Goal: Complete application form

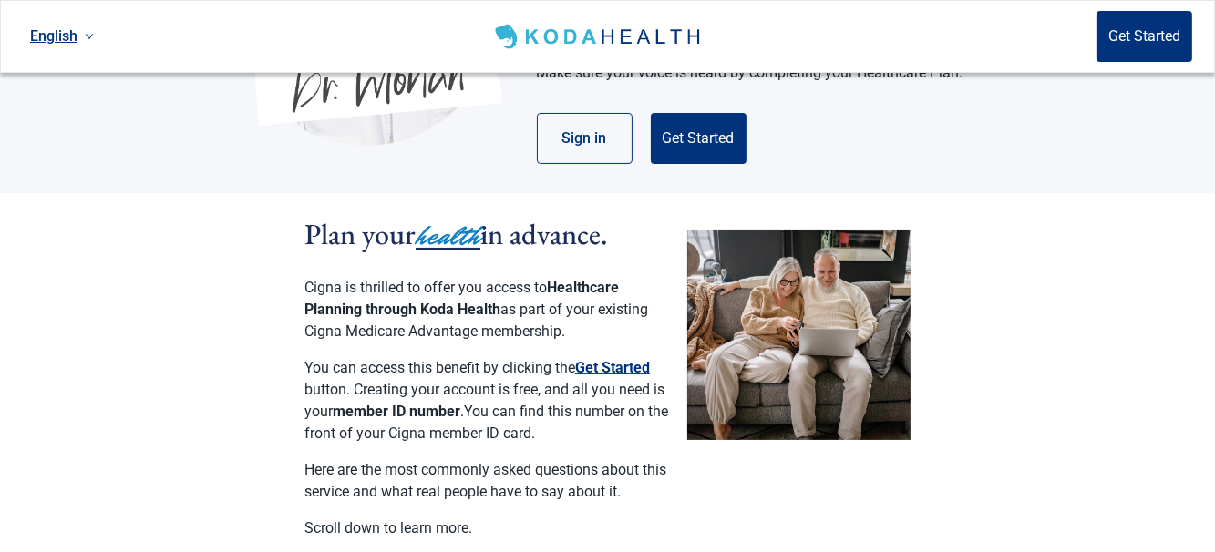
scroll to position [547, 0]
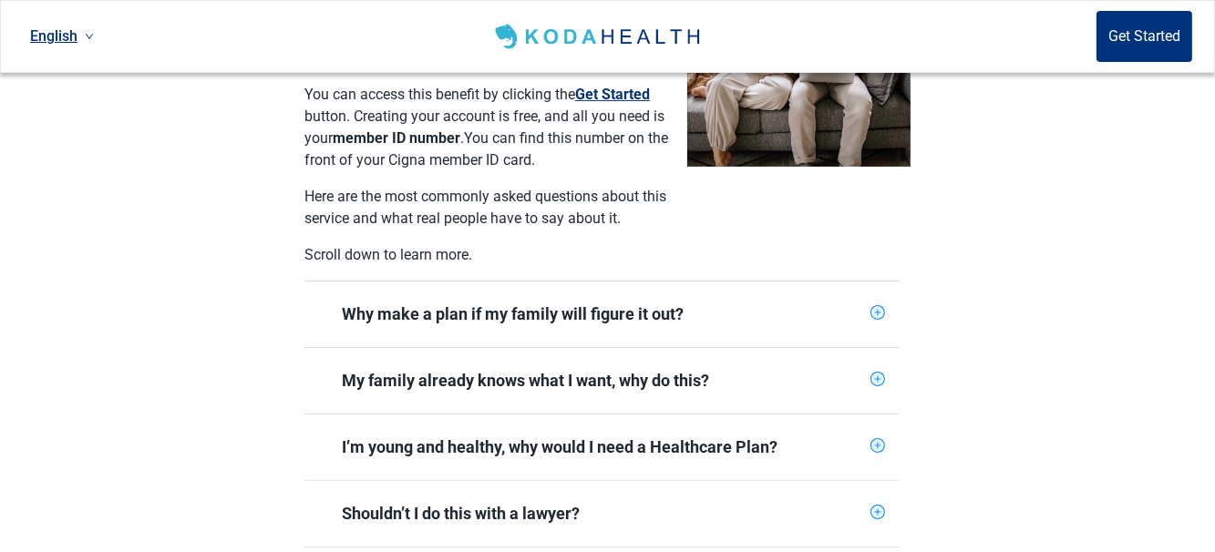
click at [879, 310] on icon "plus-circle" at bounding box center [878, 313] width 6 height 6
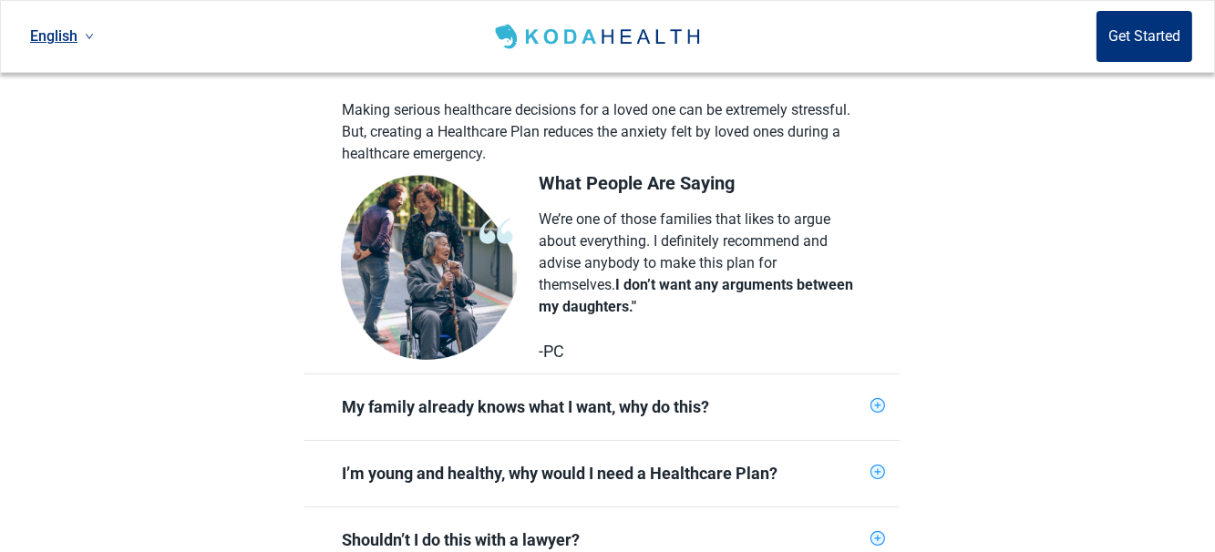
scroll to position [820, 0]
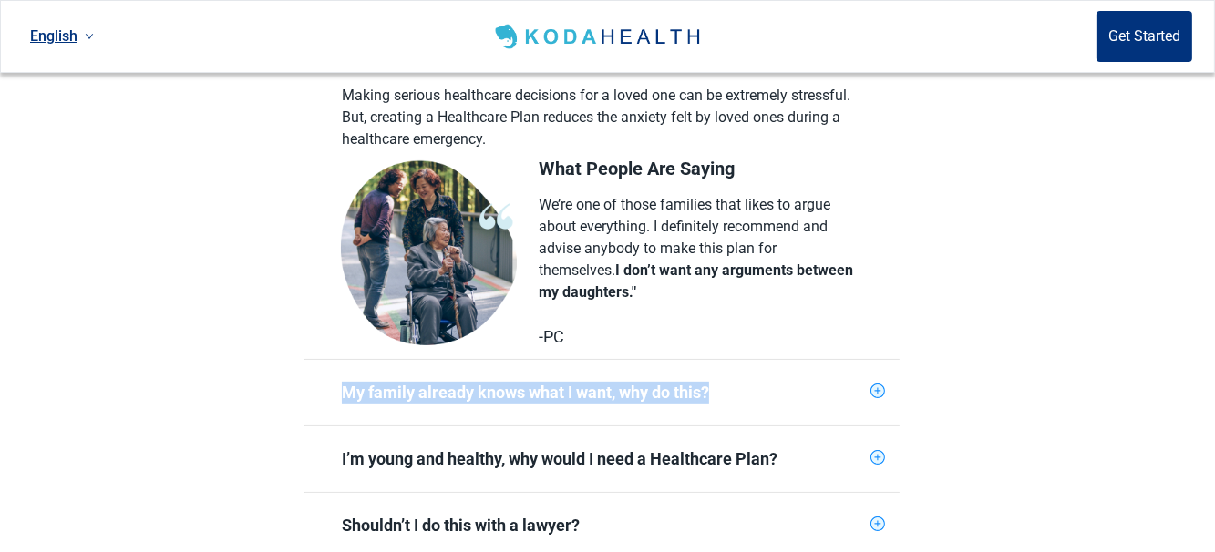
click at [886, 365] on div "My family already knows what I want, why do this?" at bounding box center [601, 393] width 595 height 66
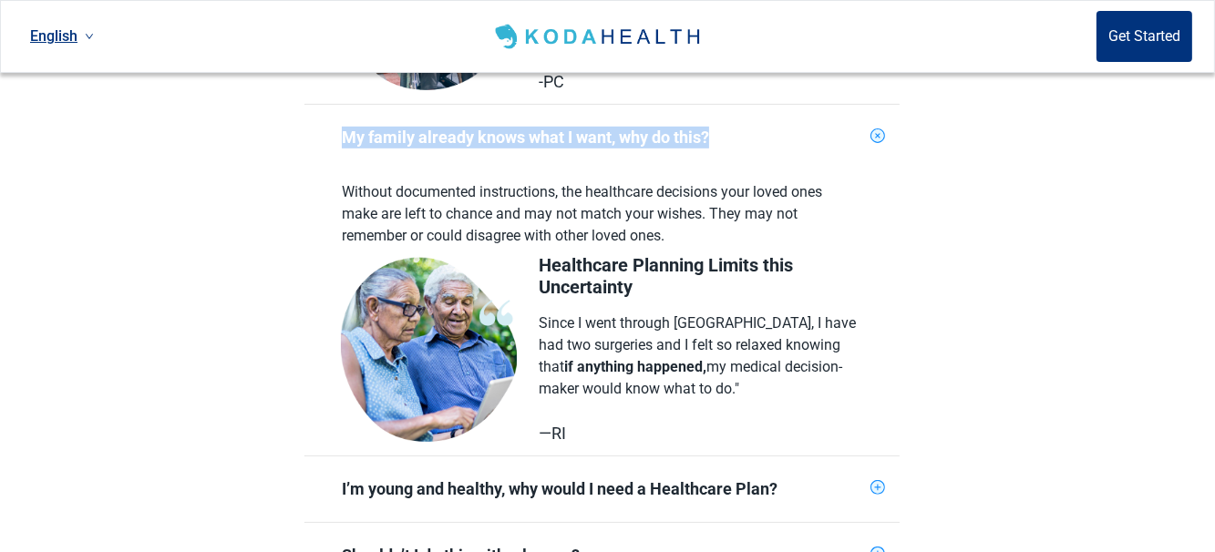
scroll to position [1094, 0]
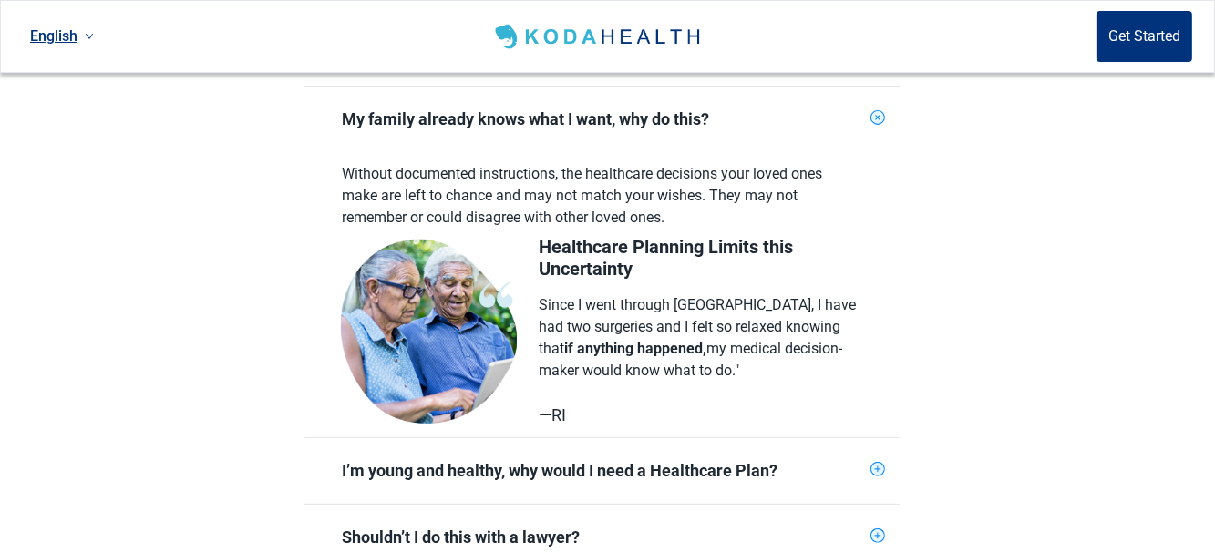
click at [875, 464] on icon "plus-circle" at bounding box center [877, 470] width 12 height 12
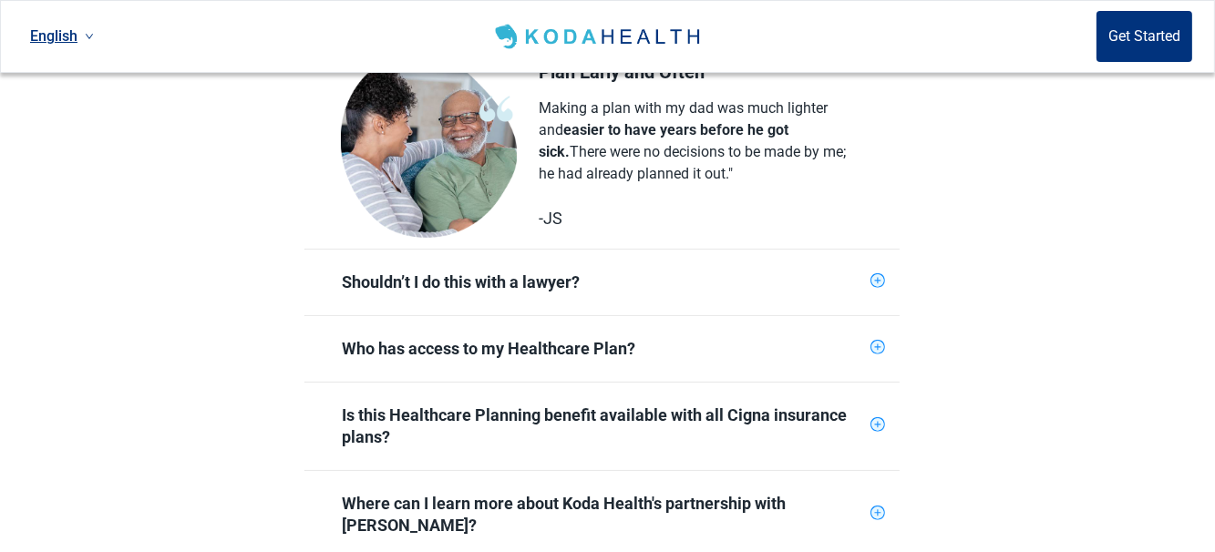
scroll to position [1640, 0]
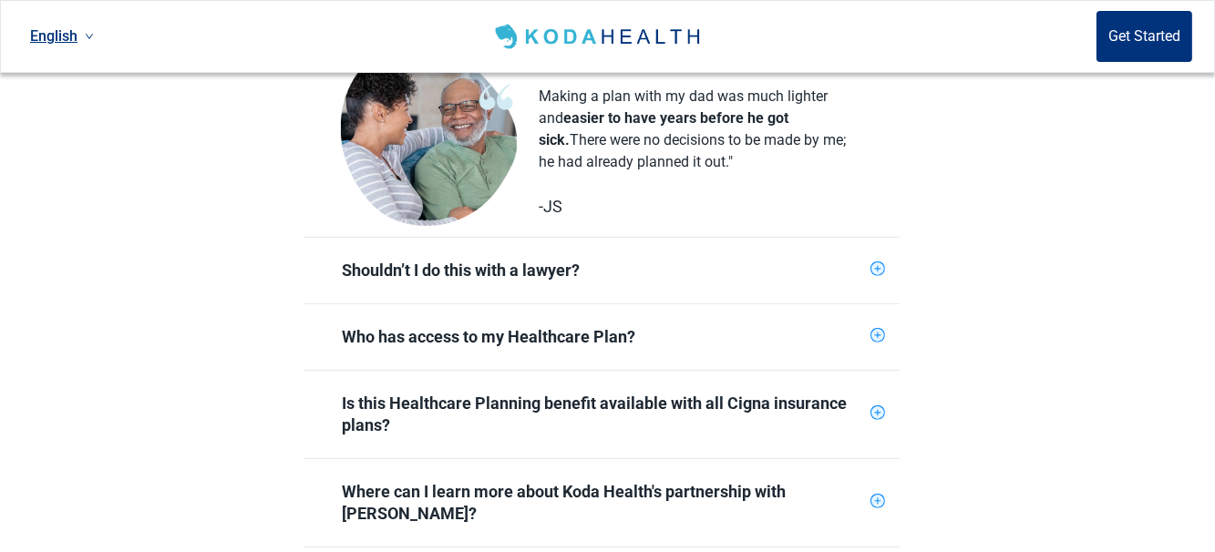
click at [879, 266] on icon "plus-circle" at bounding box center [878, 269] width 6 height 6
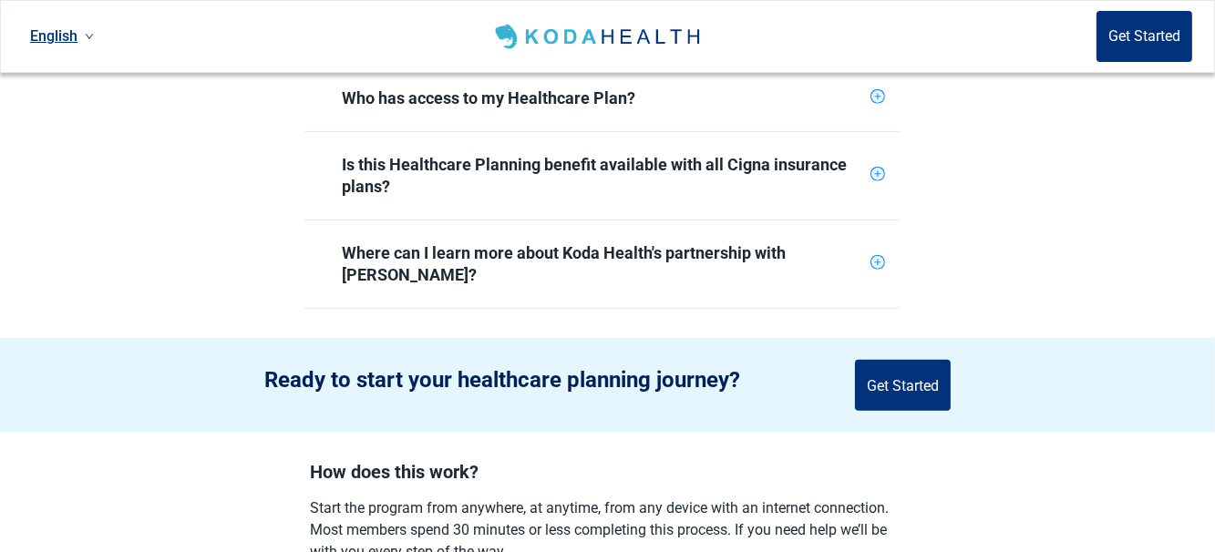
scroll to position [2187, 0]
click at [872, 359] on button "Get Started" at bounding box center [903, 384] width 96 height 51
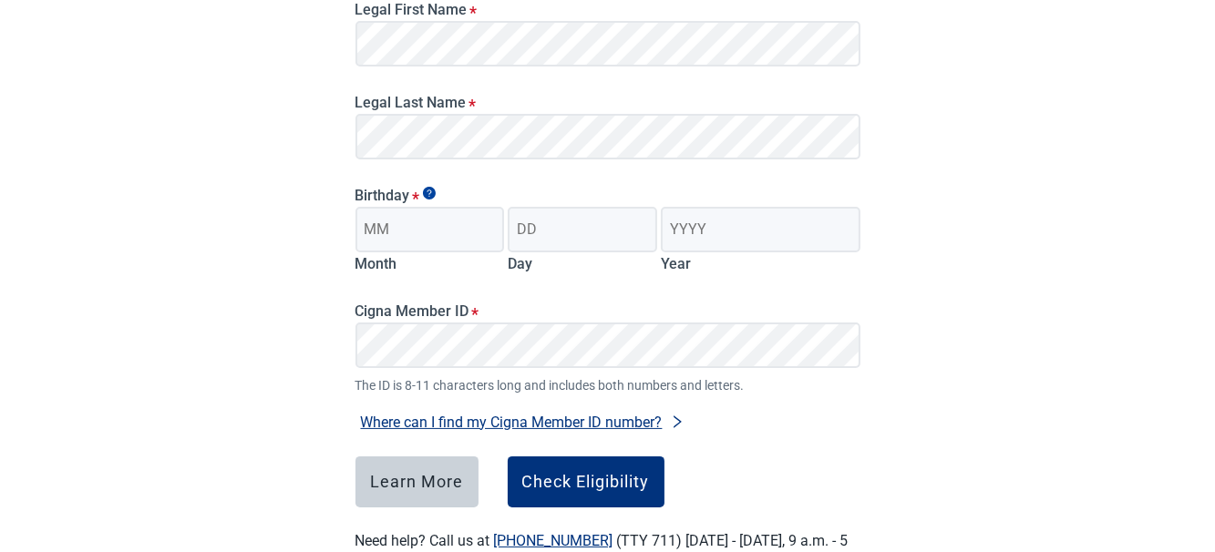
scroll to position [278, 0]
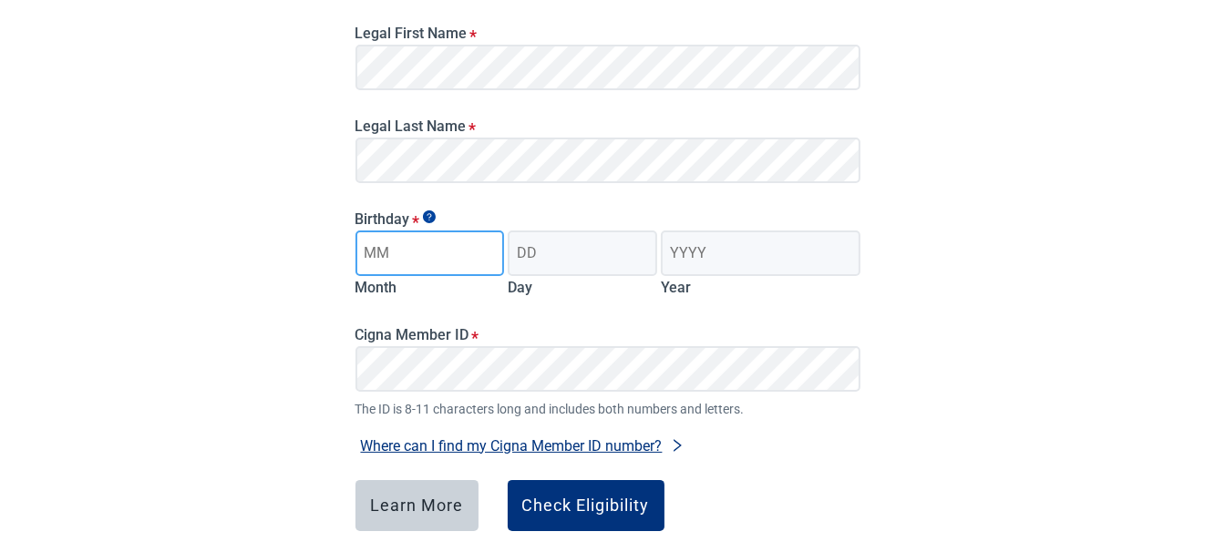
click at [398, 261] on input "Month" at bounding box center [429, 254] width 149 height 46
type input "09"
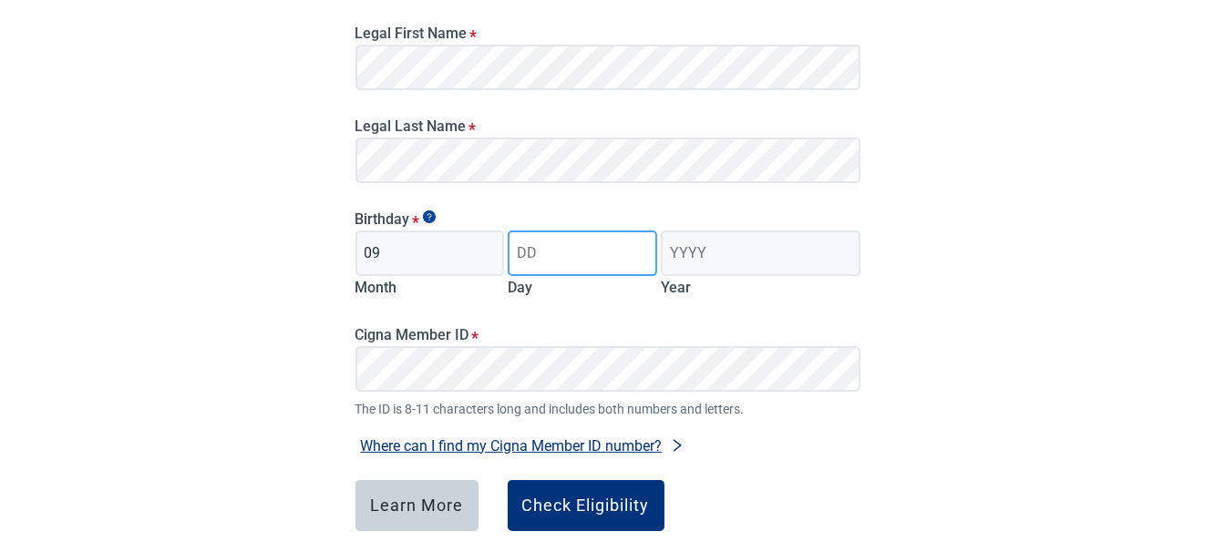
click at [527, 259] on input "Day" at bounding box center [582, 254] width 149 height 46
type input "13"
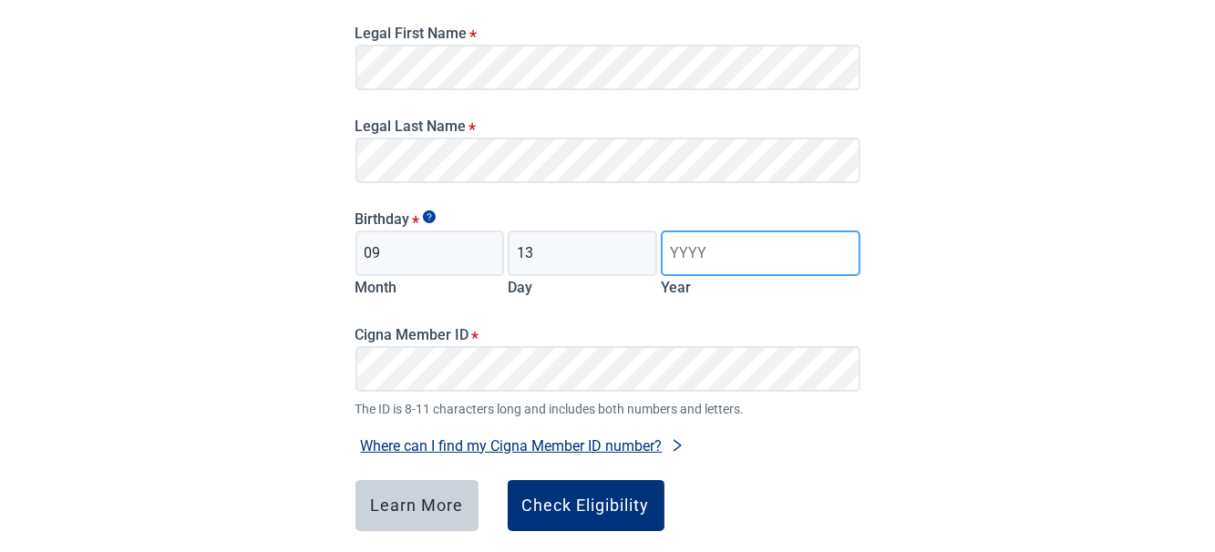
click at [706, 249] on input "Year" at bounding box center [760, 254] width 199 height 46
type input "1957"
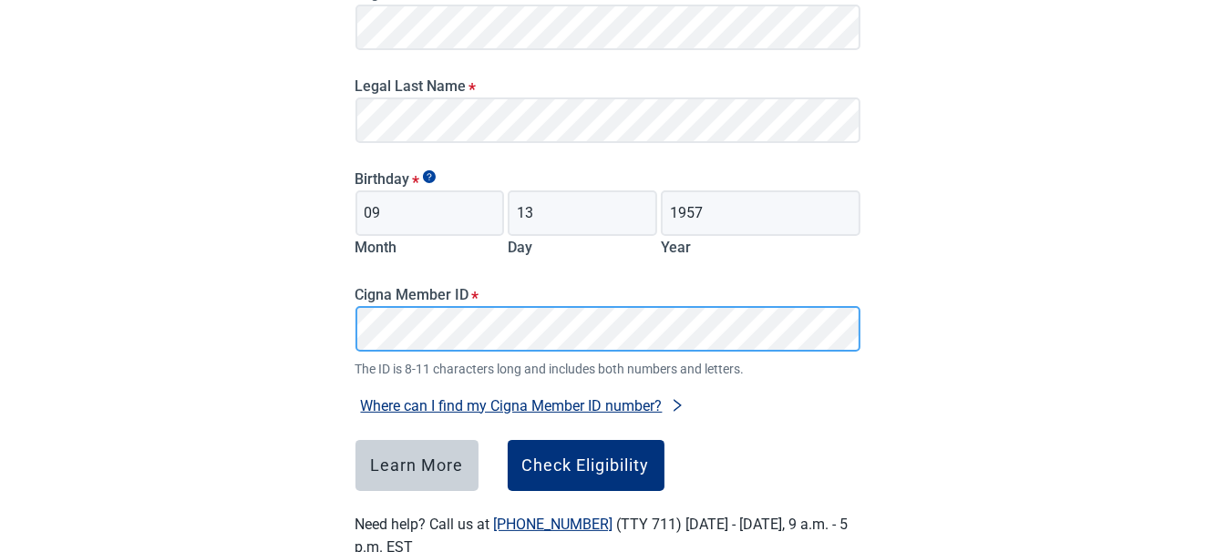
scroll to position [369, 0]
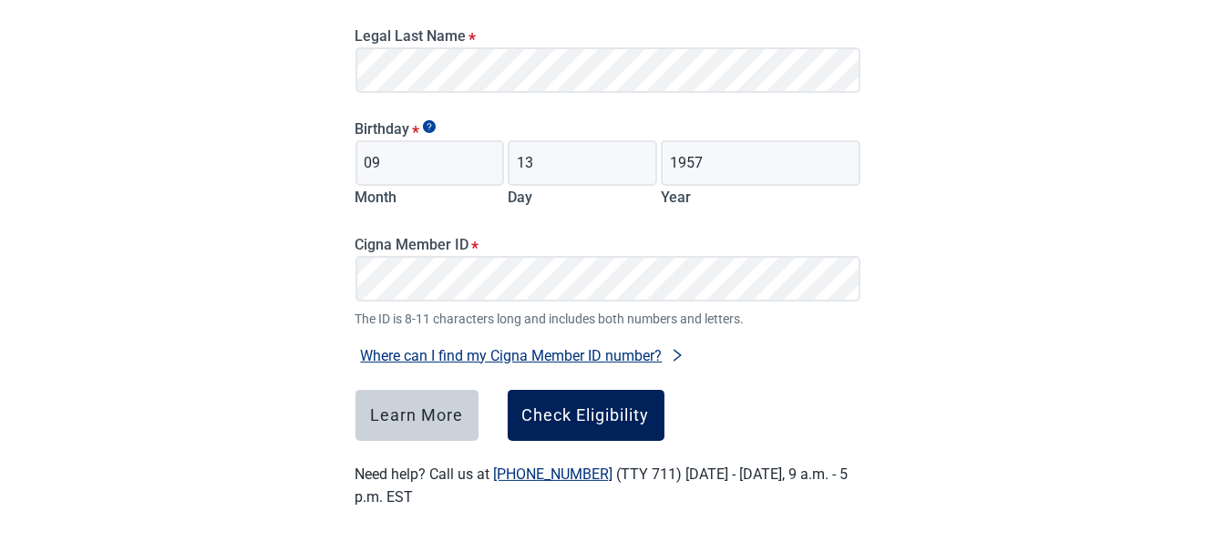
click at [537, 427] on button "Check Eligibility" at bounding box center [586, 415] width 157 height 51
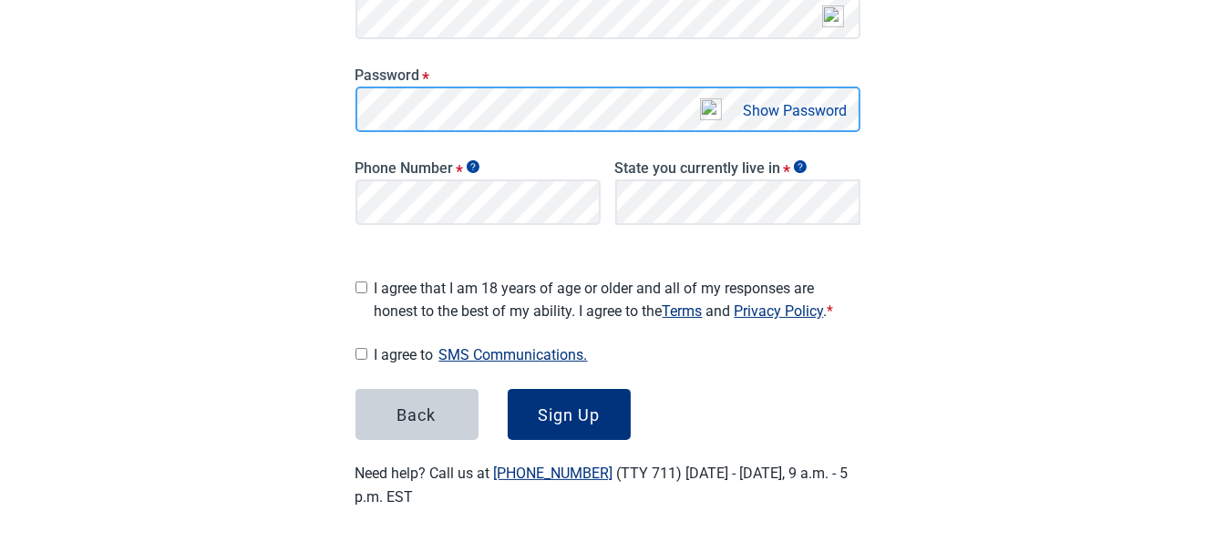
scroll to position [380, 0]
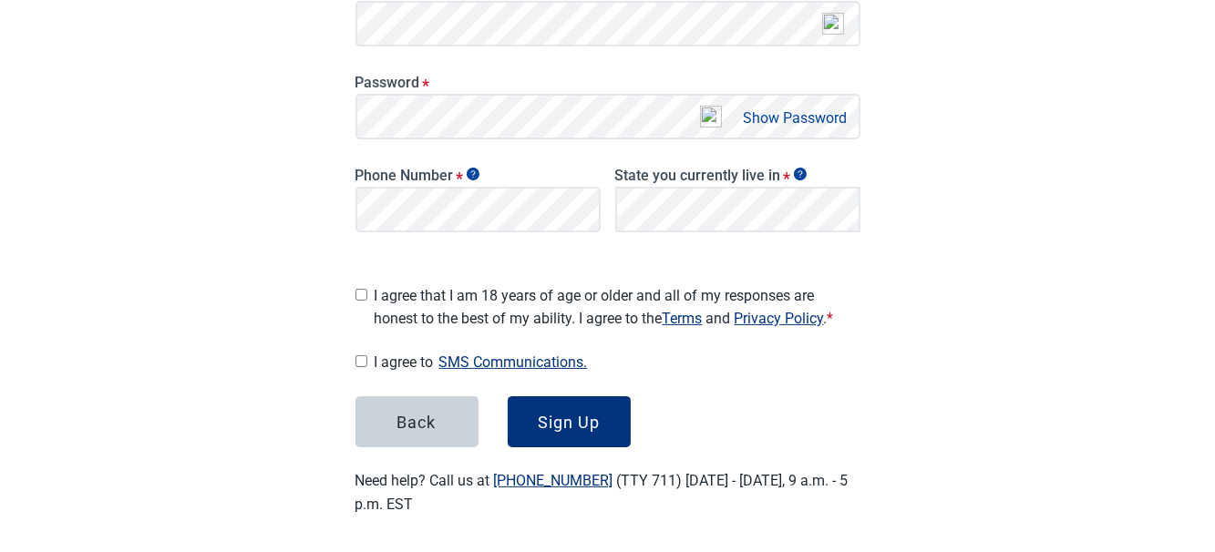
click at [795, 110] on button "Show Password" at bounding box center [795, 118] width 115 height 25
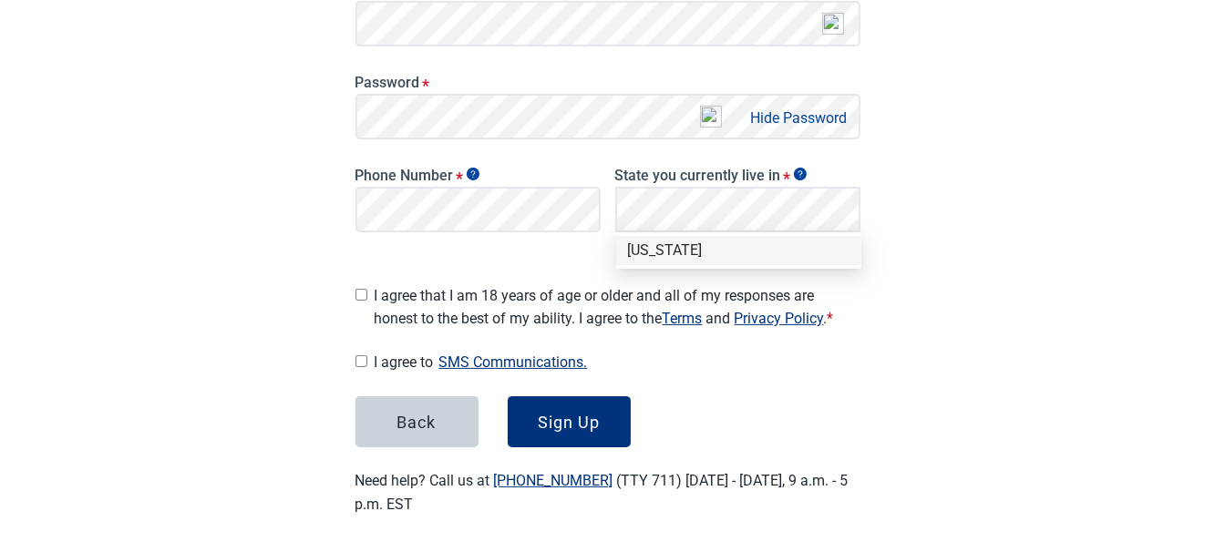
click at [706, 248] on div "[US_STATE]" at bounding box center [738, 251] width 223 height 20
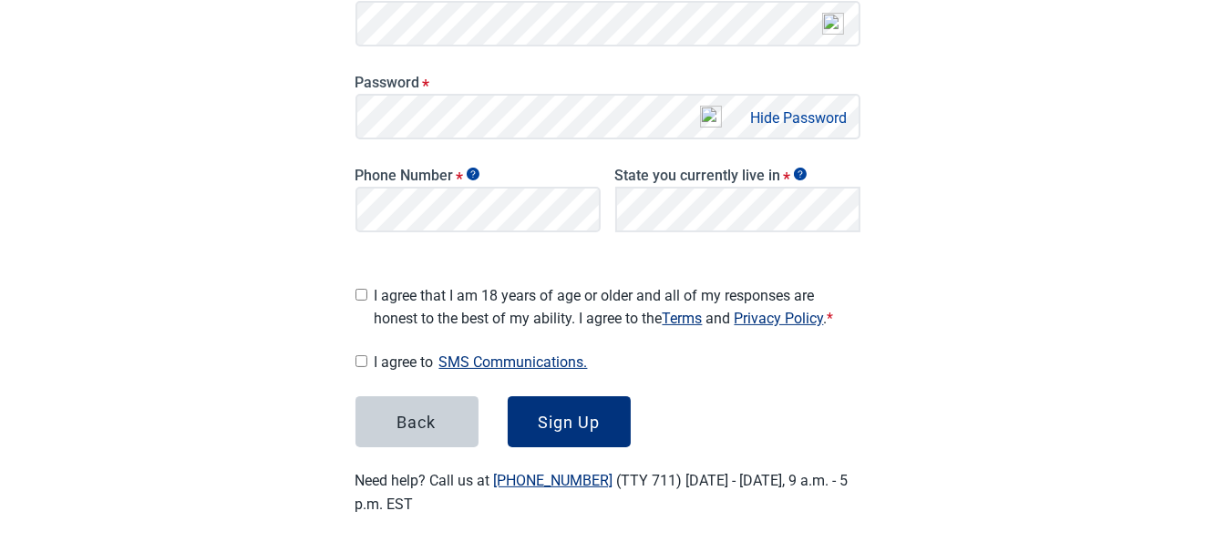
click at [366, 284] on div "I agree that I am 18 years of age or older and all of my responses are honest t…" at bounding box center [607, 303] width 505 height 53
click at [361, 293] on div "Main content" at bounding box center [361, 292] width 12 height 30
click at [361, 355] on input "I agree to SMS Communications." at bounding box center [361, 361] width 12 height 12
checkbox input "true"
click at [361, 289] on input "I agree that I am 18 years of age or older and all of my responses are honest t…" at bounding box center [361, 295] width 12 height 12
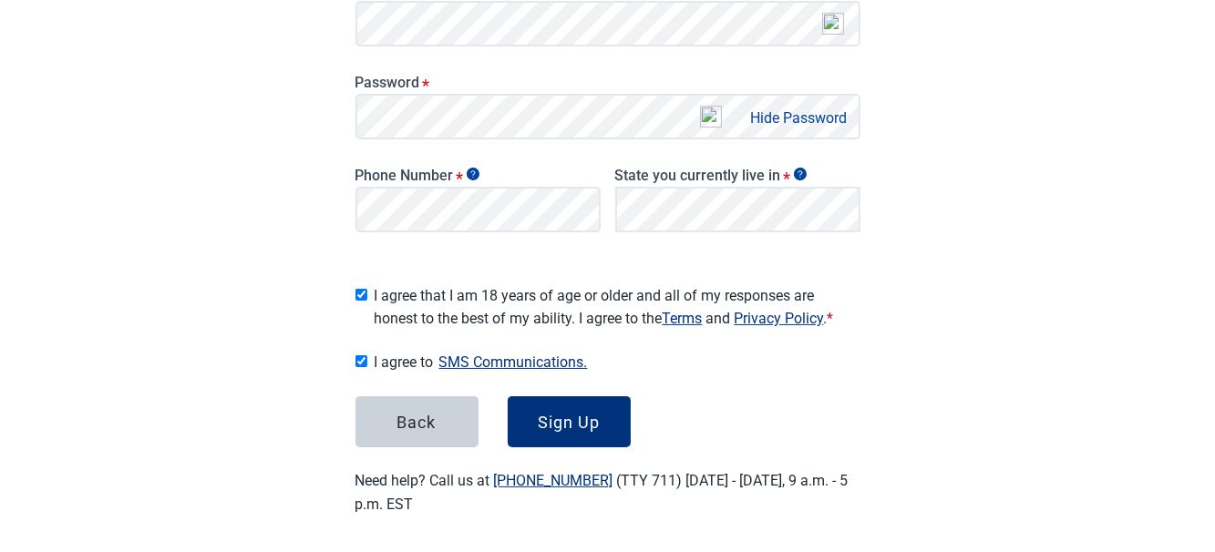
checkbox input "true"
click at [532, 406] on button "Sign Up" at bounding box center [569, 421] width 123 height 51
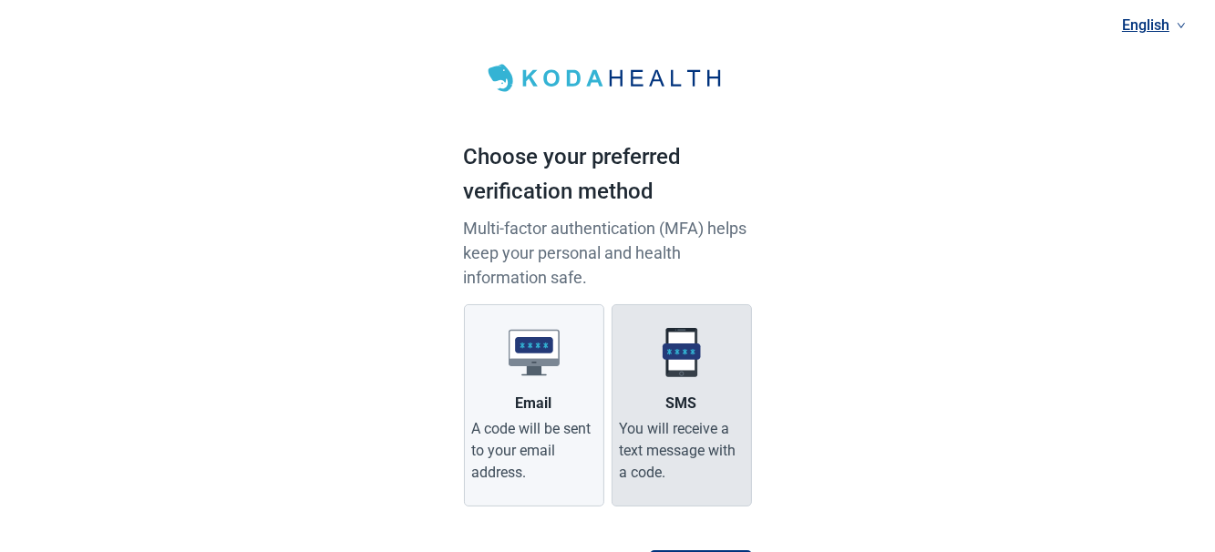
click at [714, 423] on div "You will receive a text message with a code." at bounding box center [682, 451] width 124 height 66
click at [0, 0] on input "SMS You will receive a text message with a code." at bounding box center [0, 0] width 0 height 0
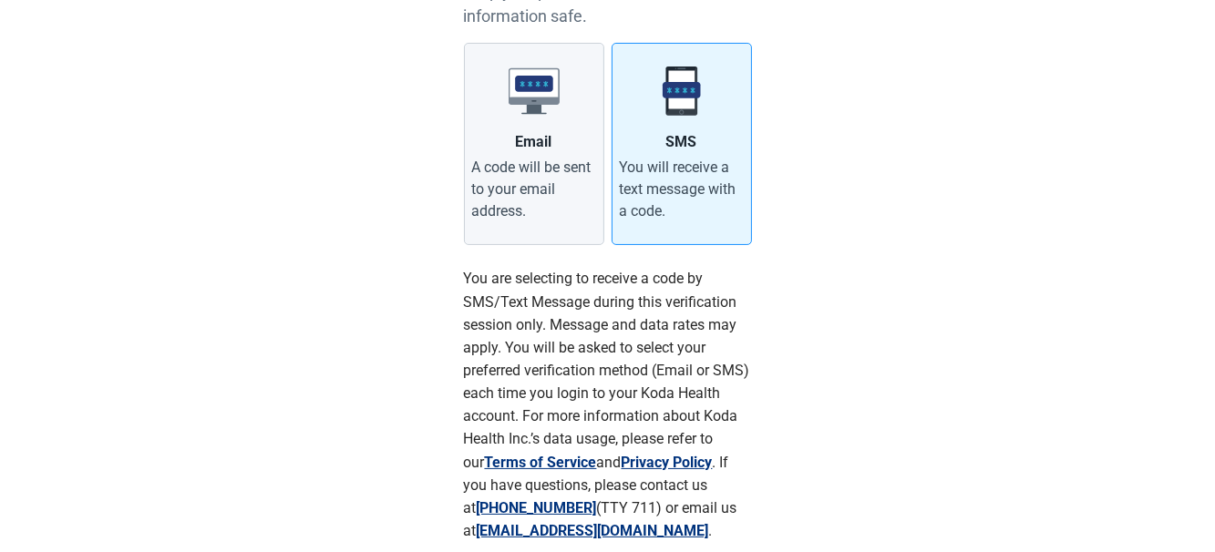
scroll to position [273, 0]
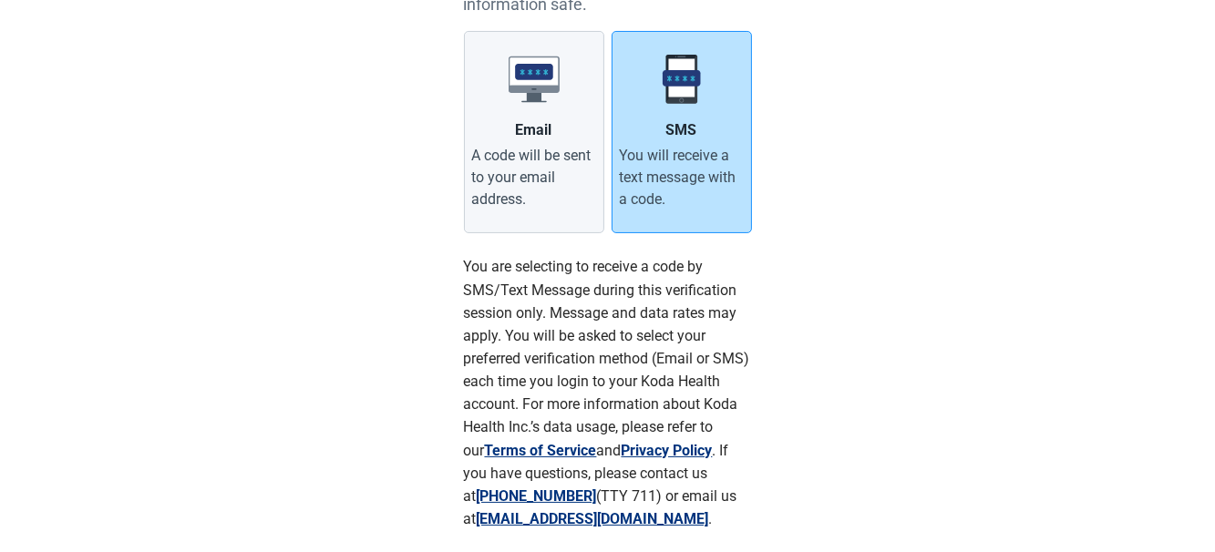
click at [677, 202] on div "You will receive a text message with a code." at bounding box center [682, 178] width 124 height 66
click at [0, 0] on input "SMS You will receive a text message with a code." at bounding box center [0, 0] width 0 height 0
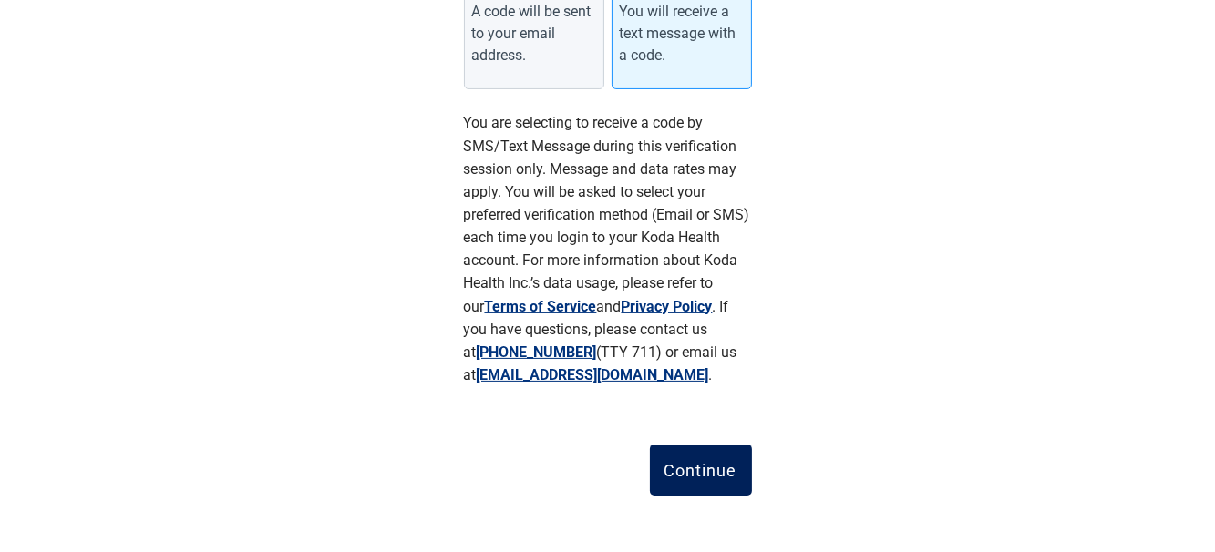
click at [669, 467] on div "Continue" at bounding box center [700, 470] width 73 height 18
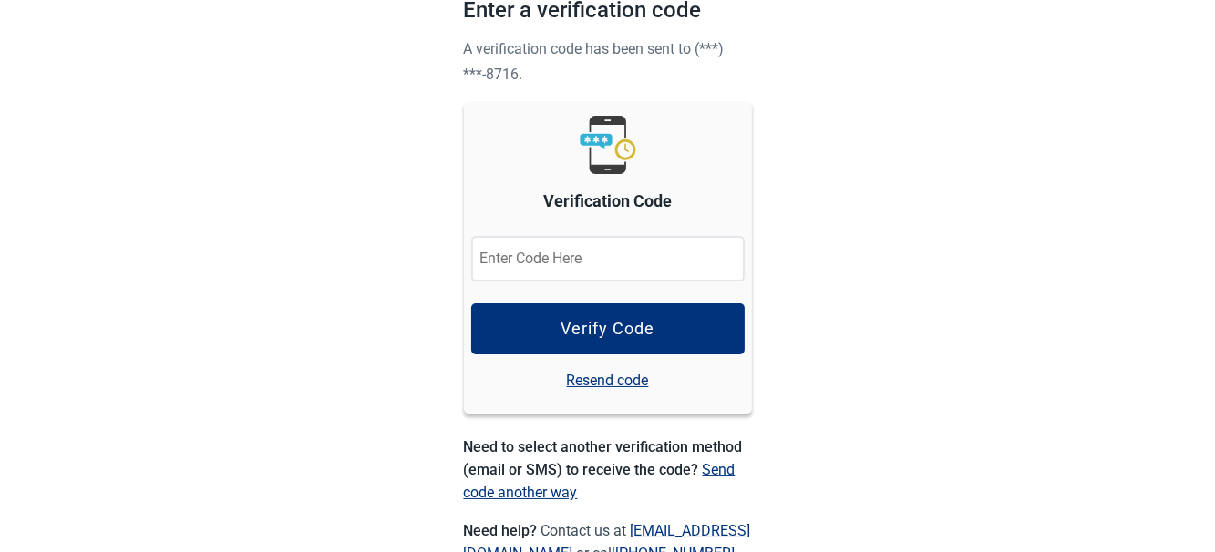
click at [512, 255] on input "Verification Code" at bounding box center [607, 259] width 273 height 46
type input "526542"
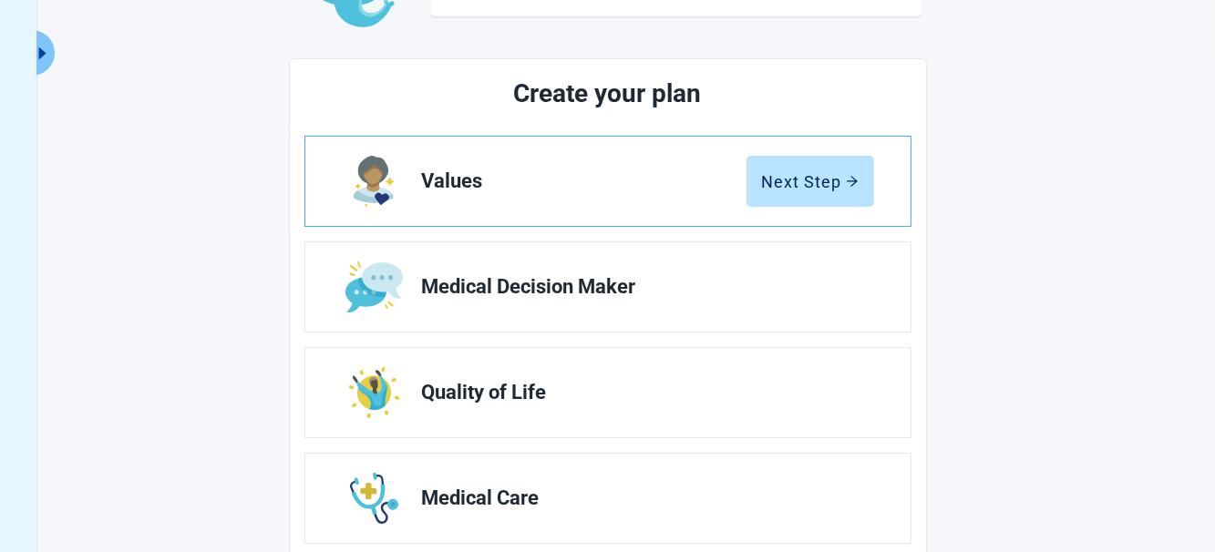
scroll to position [182, 0]
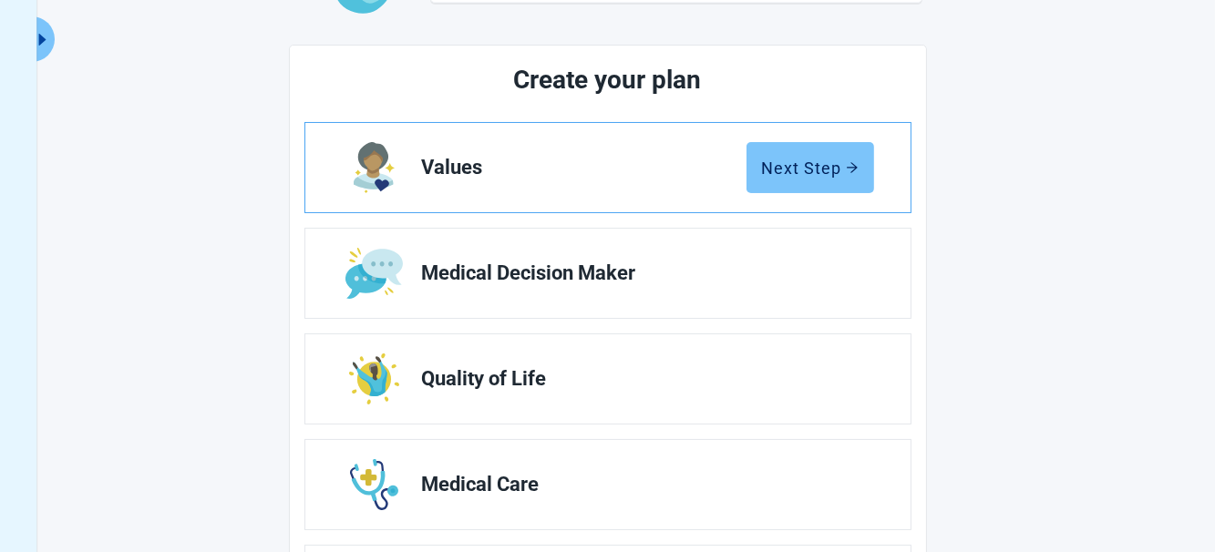
click at [815, 176] on div "Next Step" at bounding box center [810, 168] width 97 height 18
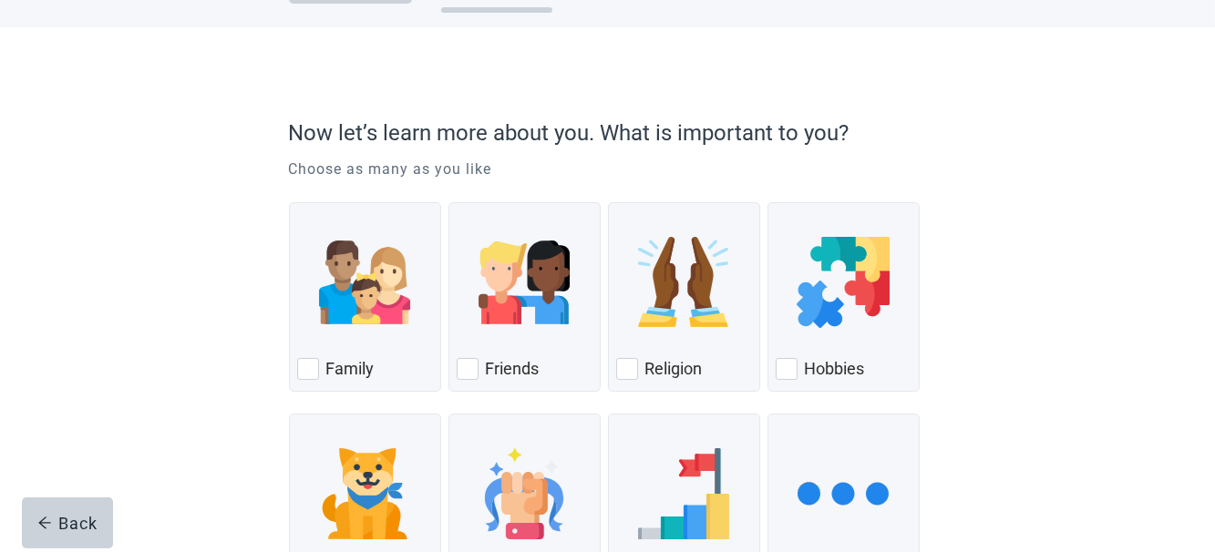
scroll to position [91, 0]
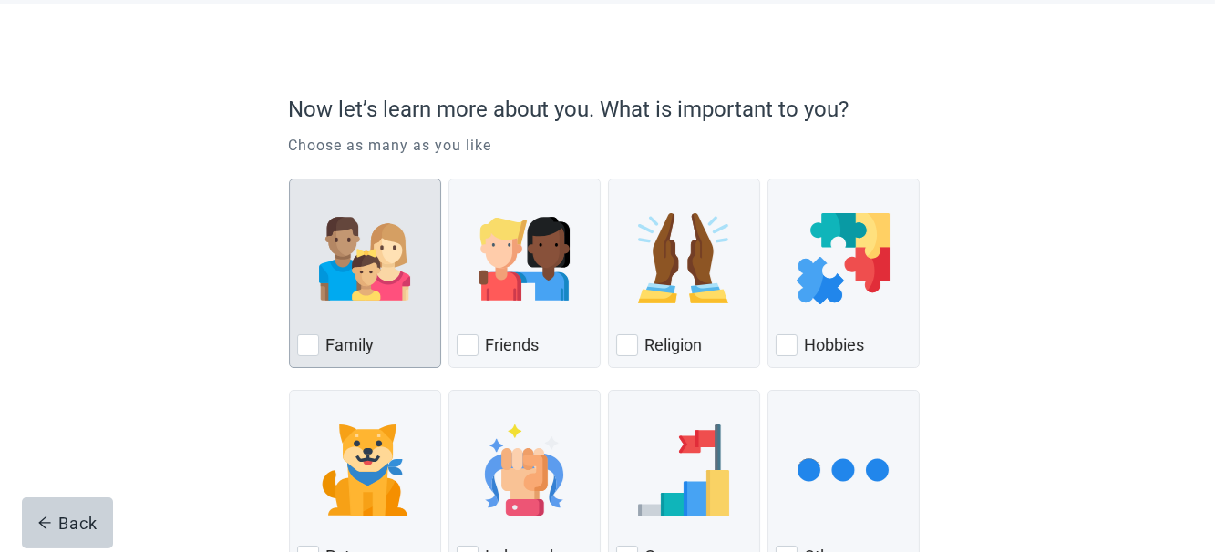
click at [304, 341] on div "Family, checkbox, not checked" at bounding box center [308, 345] width 22 height 22
click at [290, 180] on input "Family" at bounding box center [289, 179] width 1 height 1
checkbox input "true"
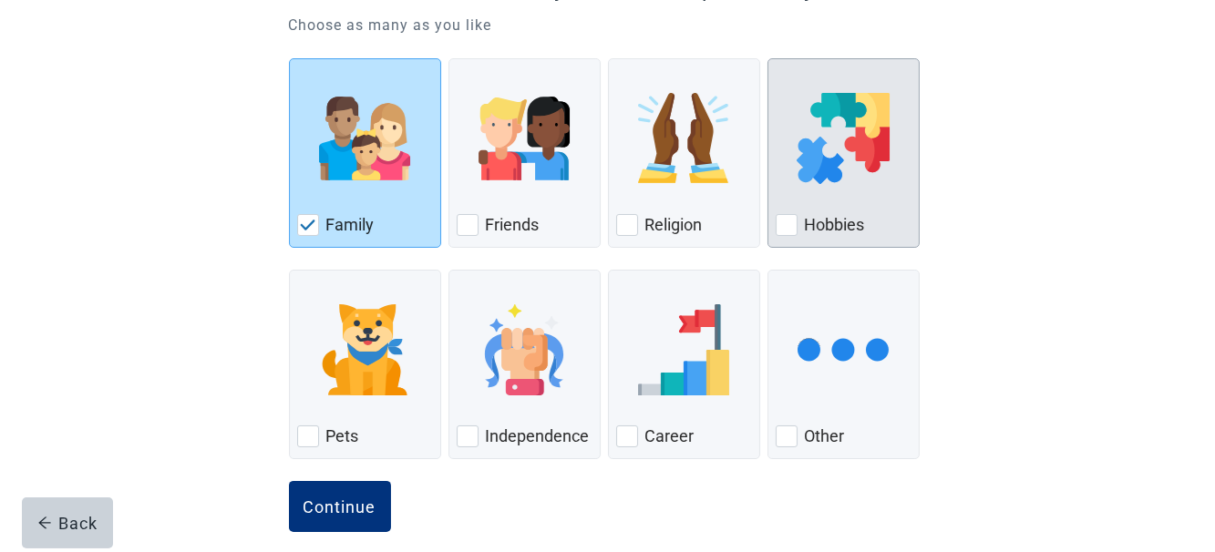
scroll to position [229, 0]
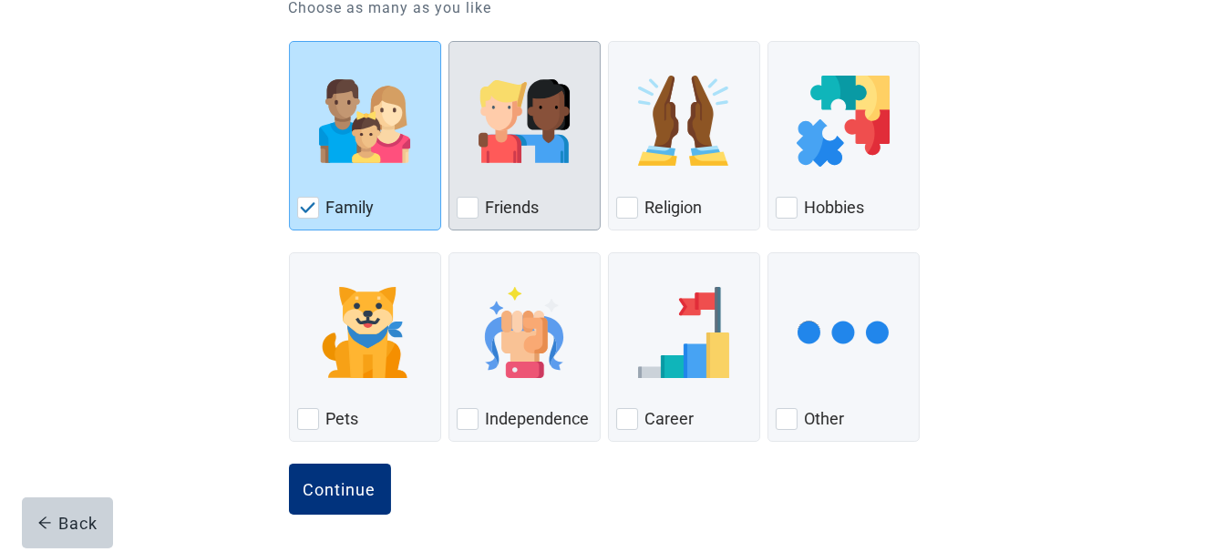
click at [479, 209] on div "Friends" at bounding box center [525, 207] width 136 height 29
click at [449, 42] on input "Friends" at bounding box center [448, 41] width 1 height 1
checkbox input "true"
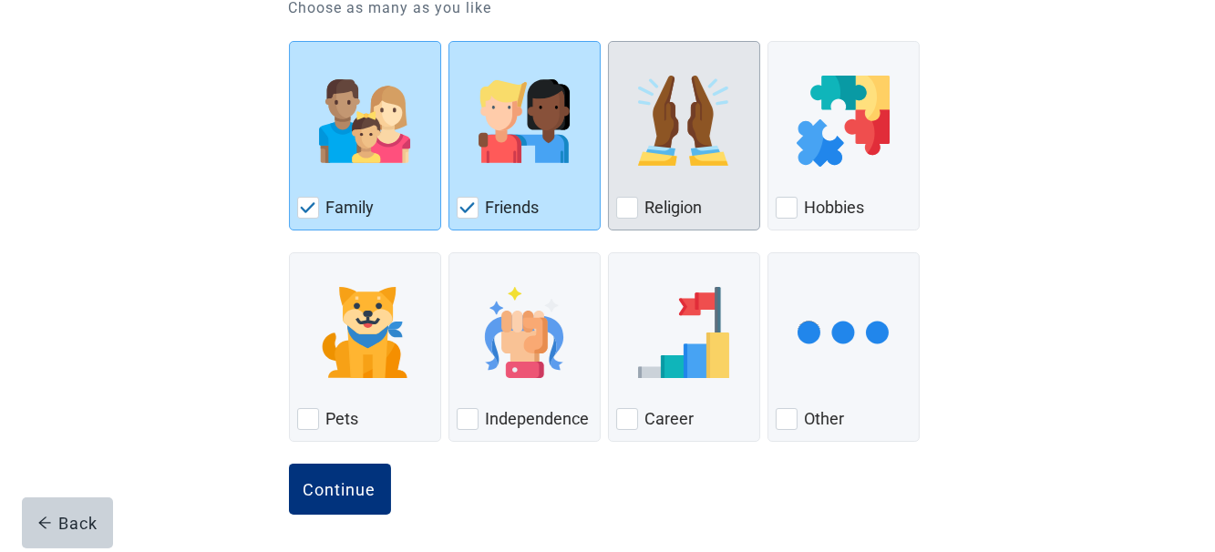
click at [639, 205] on div "Religion" at bounding box center [684, 207] width 136 height 29
click at [609, 42] on input "Religion" at bounding box center [608, 41] width 1 height 1
checkbox input "true"
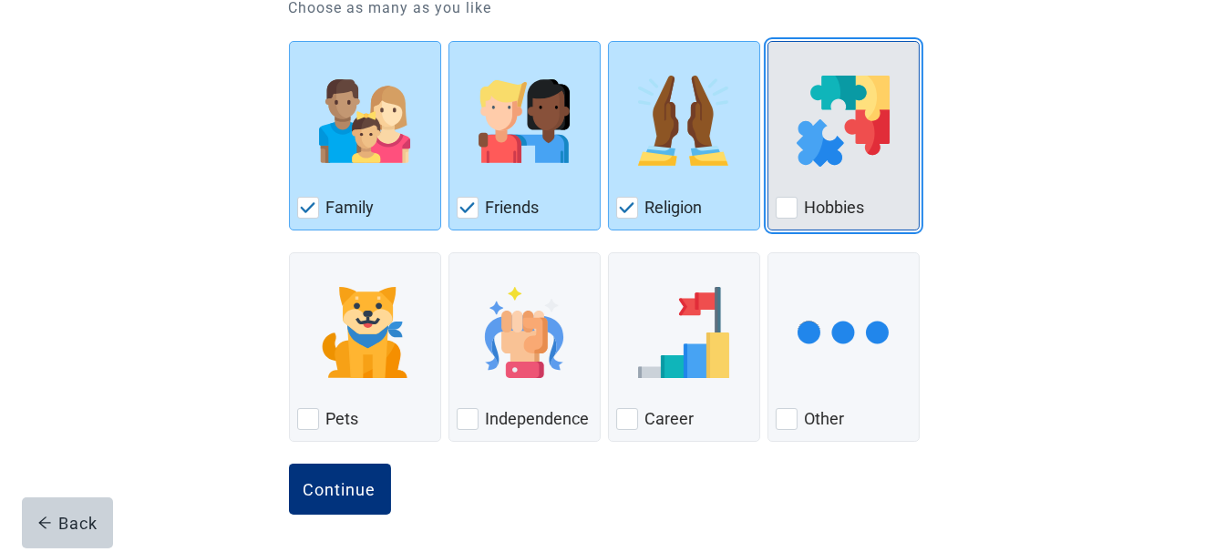
click at [786, 209] on div "Hobbies, checkbox, not checked" at bounding box center [787, 208] width 22 height 22
click at [768, 42] on input "Hobbies" at bounding box center [767, 41] width 1 height 1
checkbox input "true"
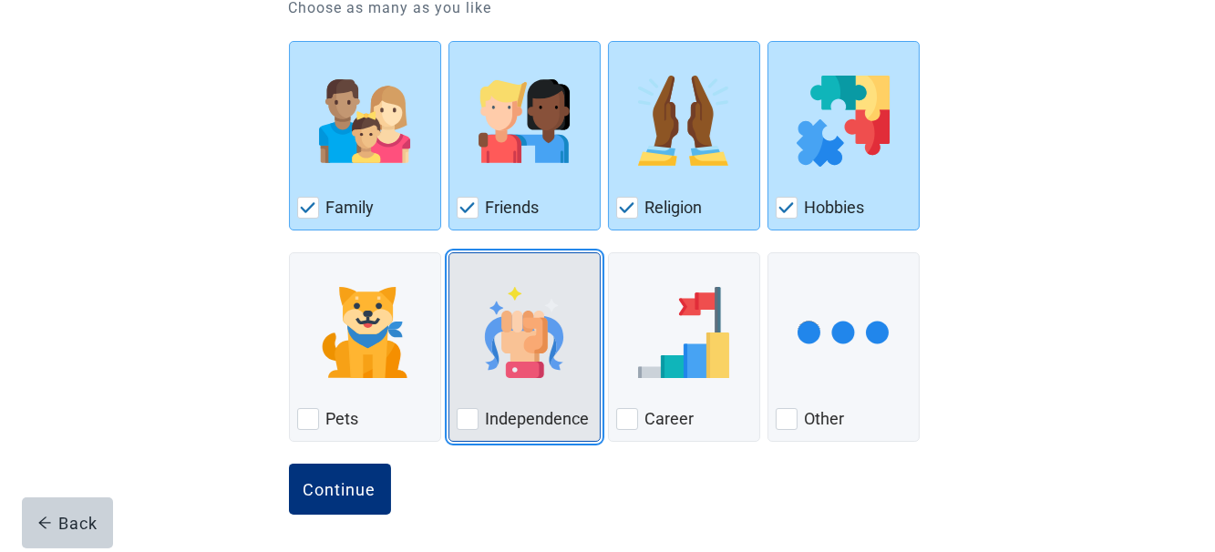
click at [473, 412] on div "Independence, checkbox, not checked" at bounding box center [468, 419] width 22 height 22
click at [449, 253] on input "Independence" at bounding box center [448, 252] width 1 height 1
checkbox input "true"
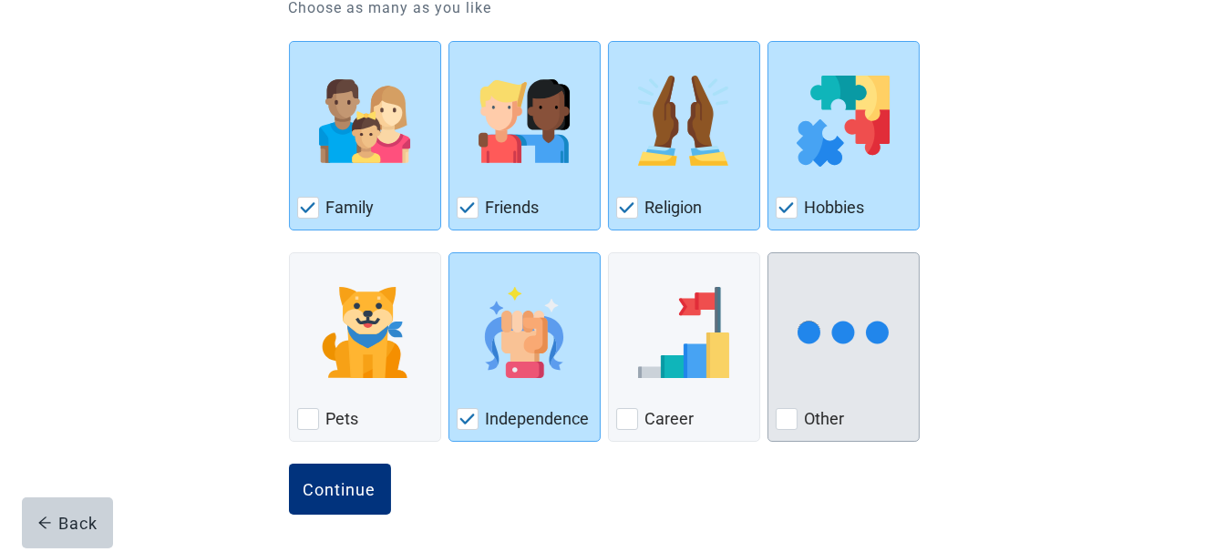
click at [784, 424] on div "Other, checkbox, not checked" at bounding box center [787, 419] width 22 height 22
click at [768, 253] on input "Other" at bounding box center [767, 252] width 1 height 1
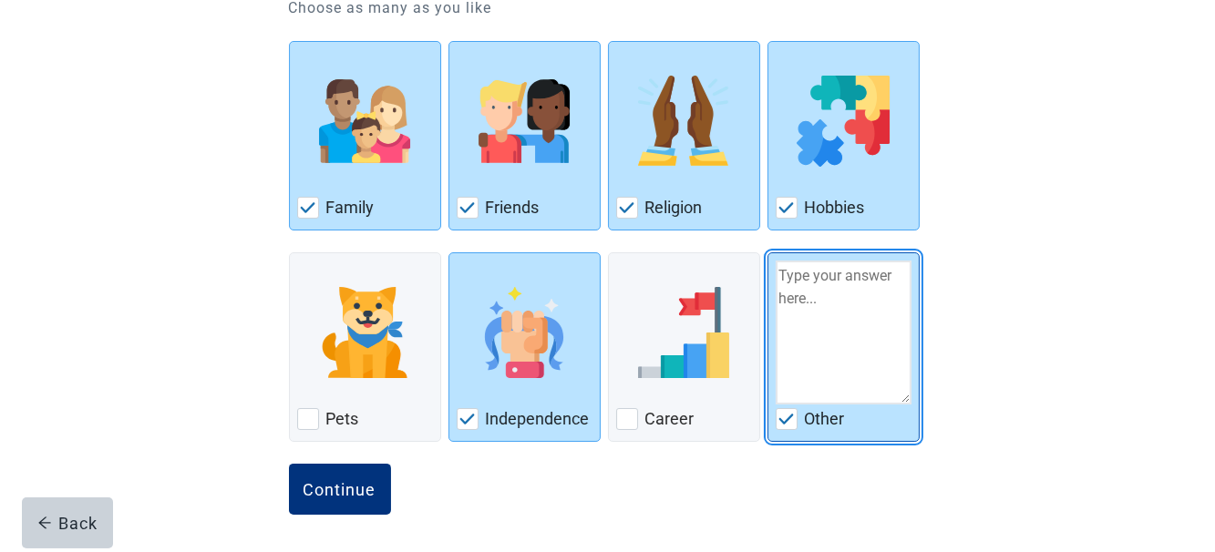
click at [789, 419] on img "Other, checkbox, checked" at bounding box center [786, 419] width 16 height 11
click at [768, 253] on input "Other" at bounding box center [767, 252] width 1 height 1
checkbox input "false"
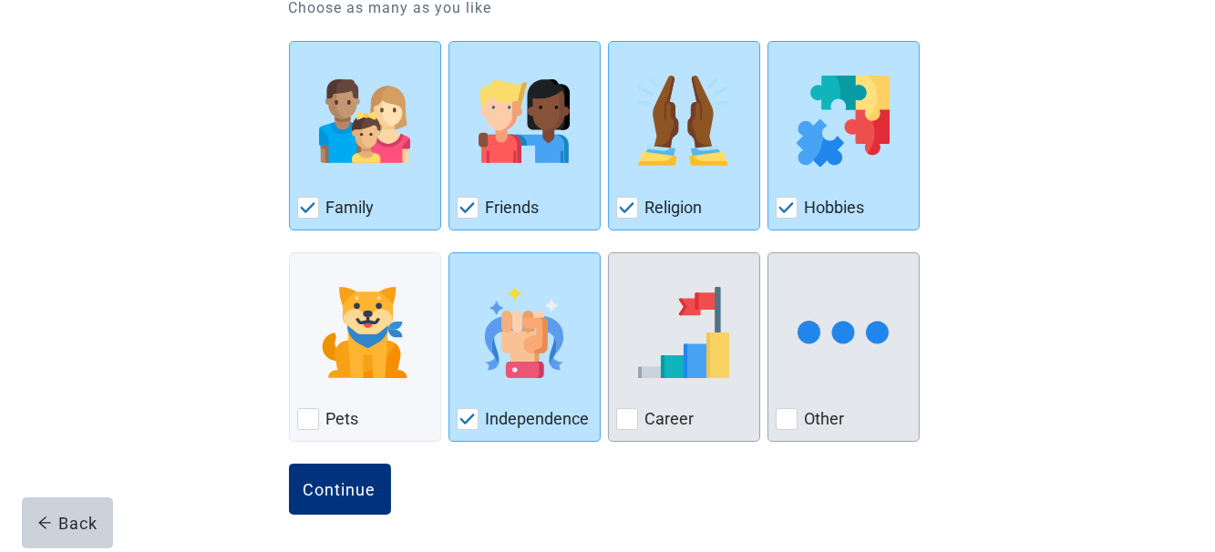
click at [630, 418] on div "Career, checkbox, not checked" at bounding box center [627, 419] width 22 height 22
click at [609, 253] on input "Career" at bounding box center [608, 252] width 1 height 1
checkbox input "true"
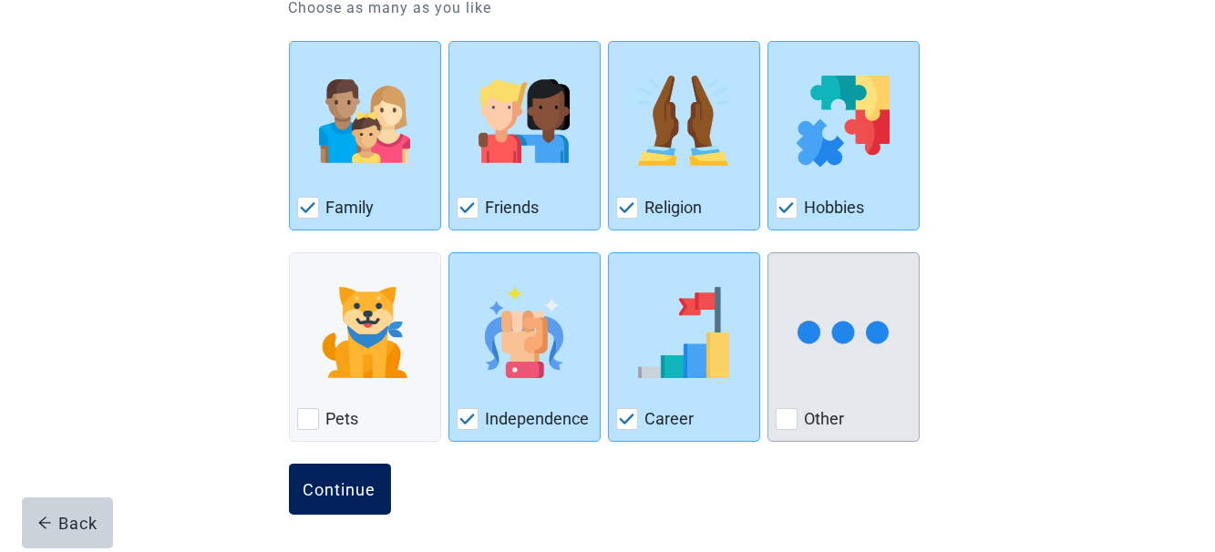
click at [373, 487] on div "Continue" at bounding box center [339, 489] width 73 height 18
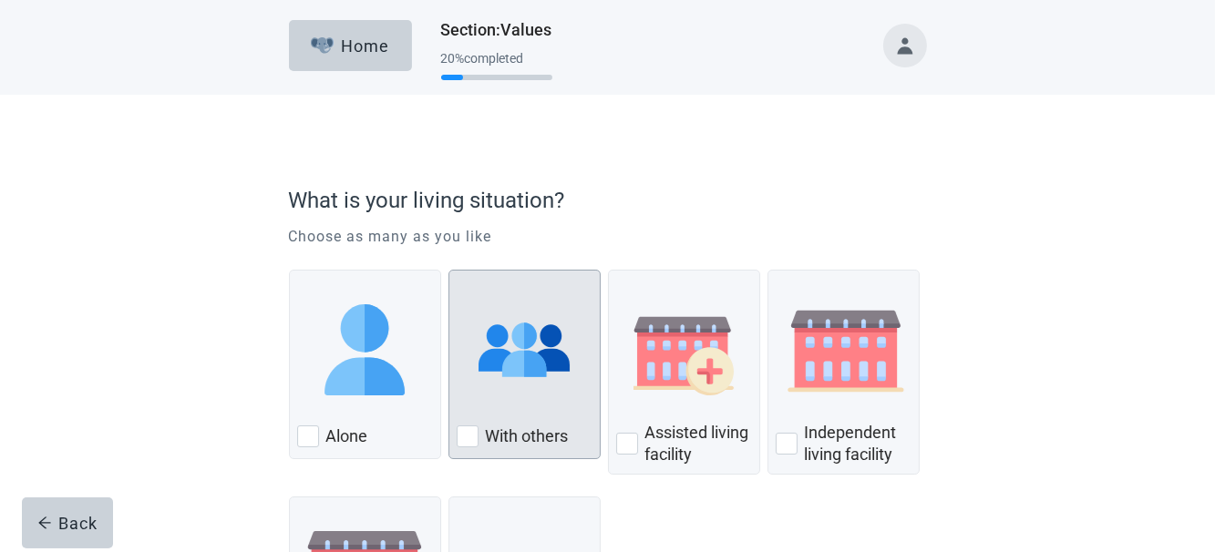
click at [553, 431] on label "With others" at bounding box center [527, 437] width 83 height 22
checkbox input "true"
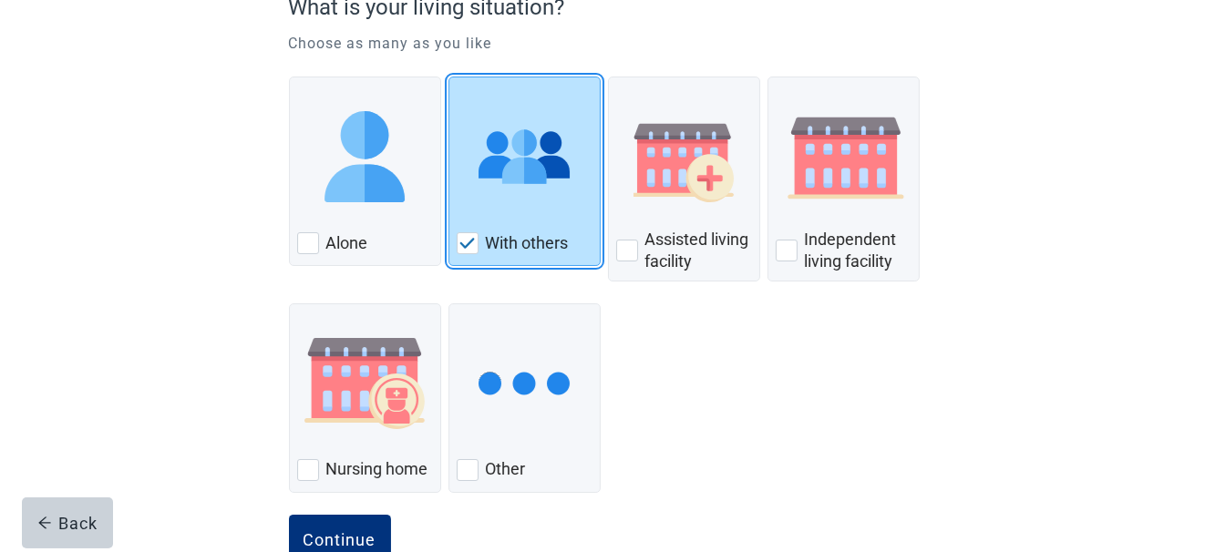
scroll to position [244, 0]
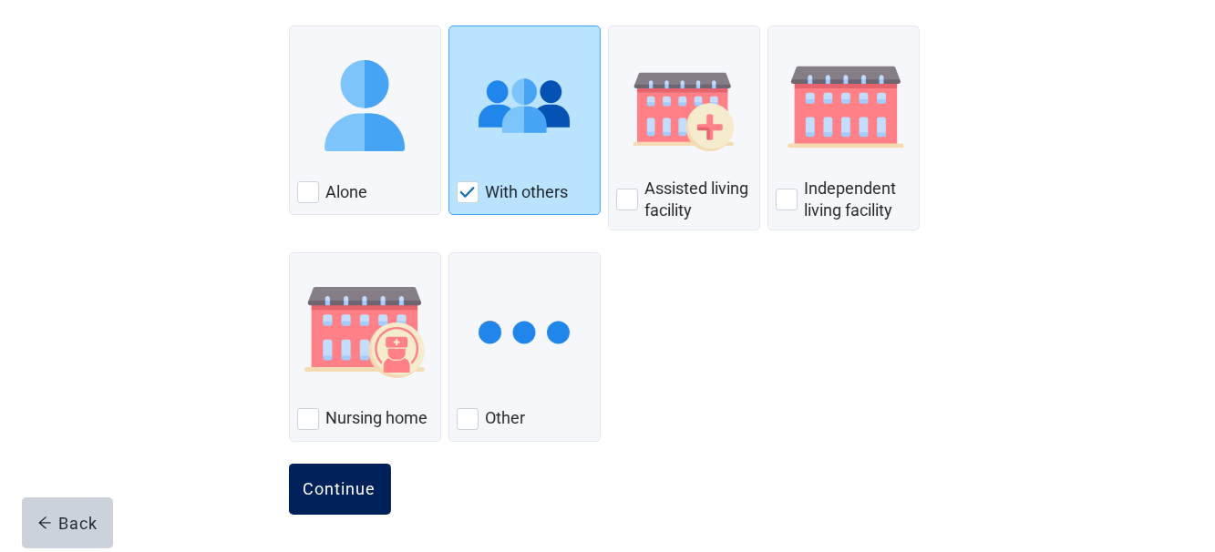
click at [355, 483] on div "Continue" at bounding box center [339, 489] width 73 height 18
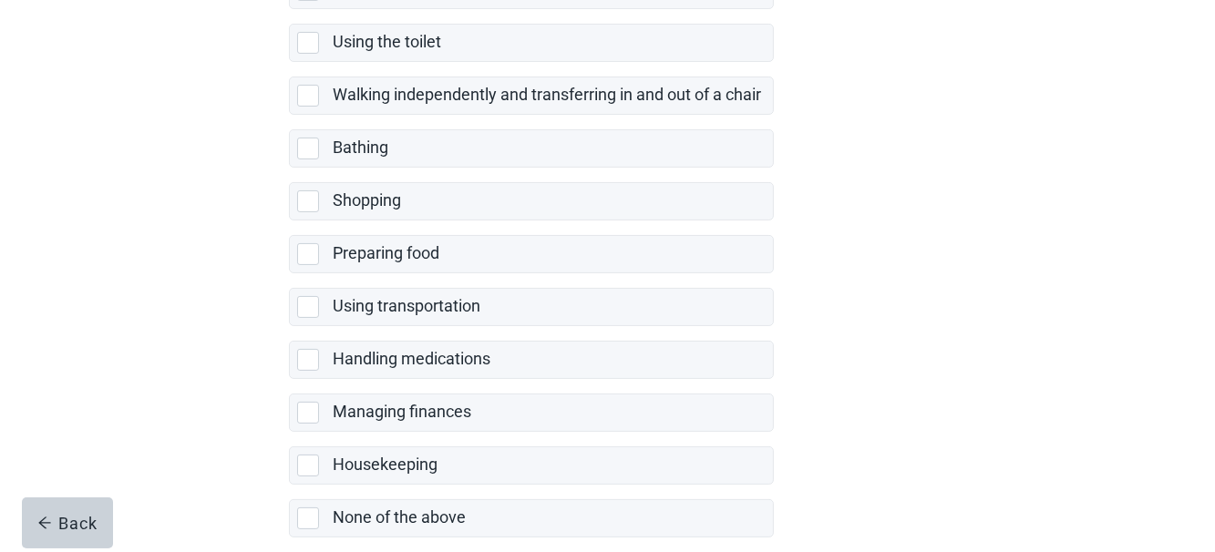
scroll to position [445, 0]
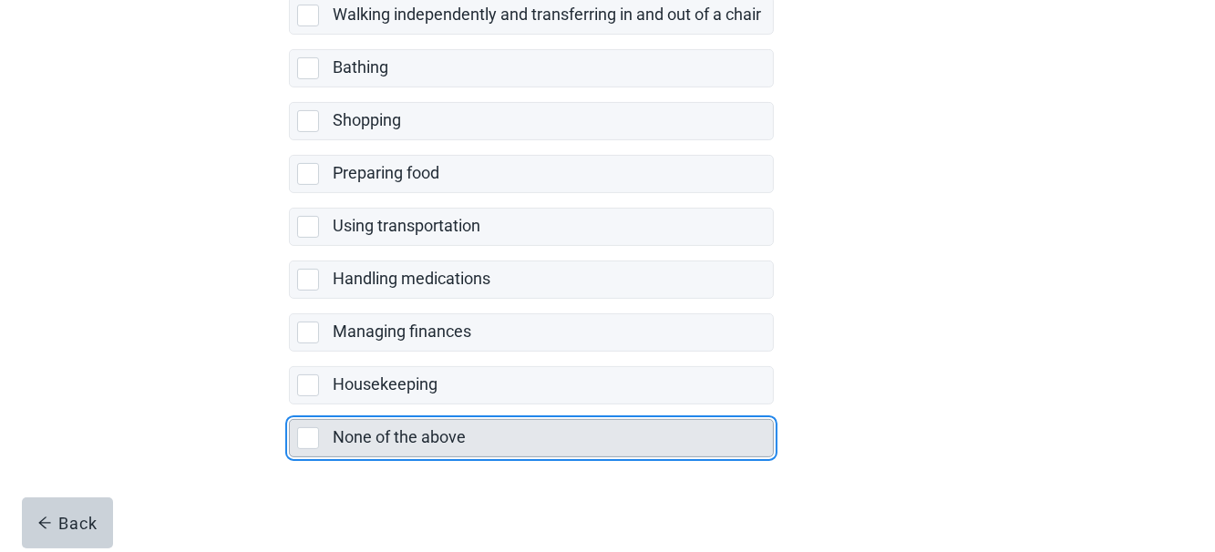
click at [313, 427] on div "None of the above, checkbox, not selected" at bounding box center [308, 438] width 22 height 22
click at [290, 406] on input "None of the above" at bounding box center [289, 405] width 1 height 1
checkbox input "true"
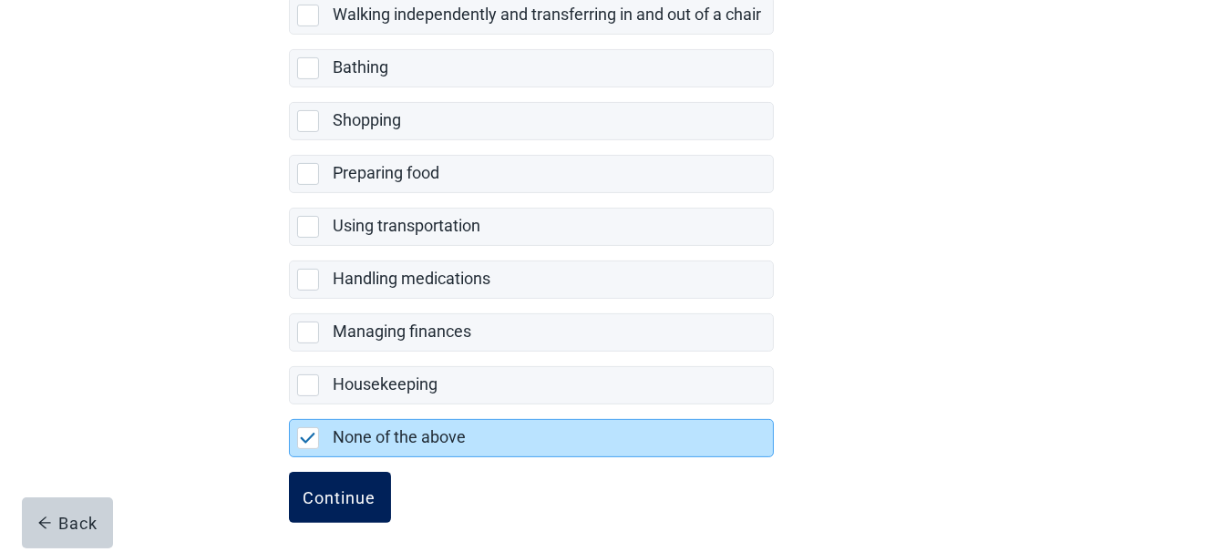
click at [368, 489] on div "Continue" at bounding box center [339, 498] width 73 height 18
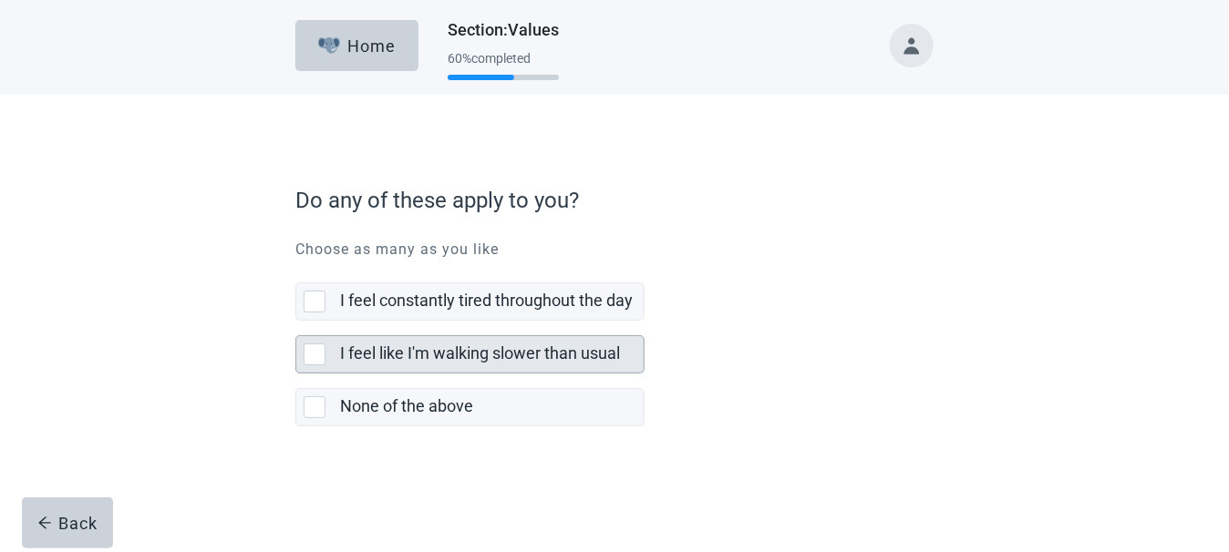
click at [314, 356] on div "I feel like I'm walking slower than usual, checkbox, not selected" at bounding box center [314, 355] width 22 height 22
click at [296, 322] on input "I feel like I'm walking slower than usual" at bounding box center [295, 321] width 1 height 1
checkbox input "true"
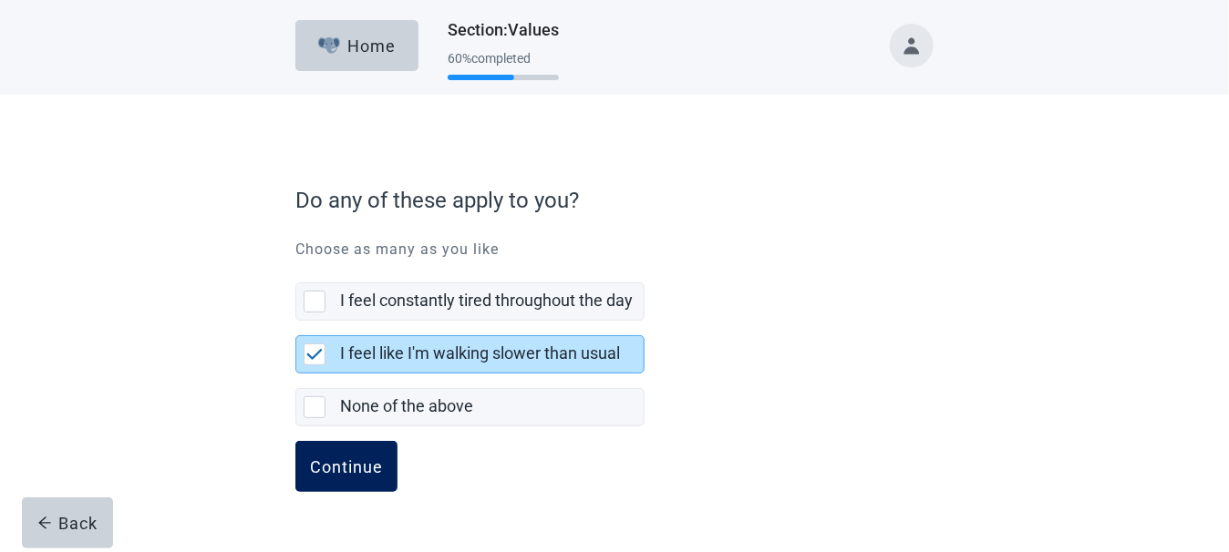
click at [378, 458] on div "Continue" at bounding box center [346, 467] width 73 height 18
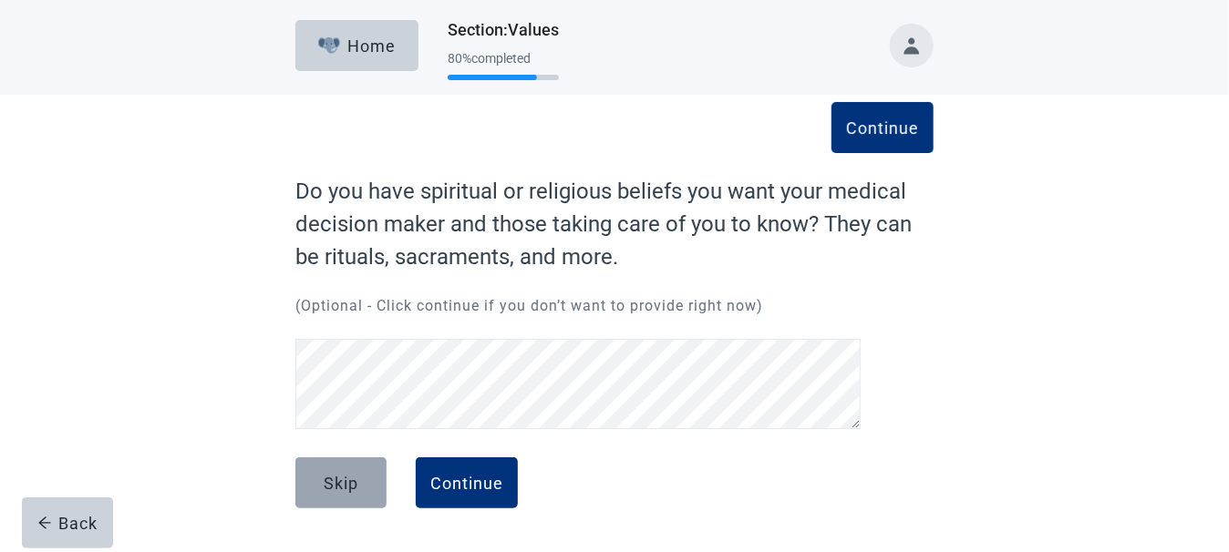
click at [361, 487] on button "Skip" at bounding box center [340, 483] width 91 height 51
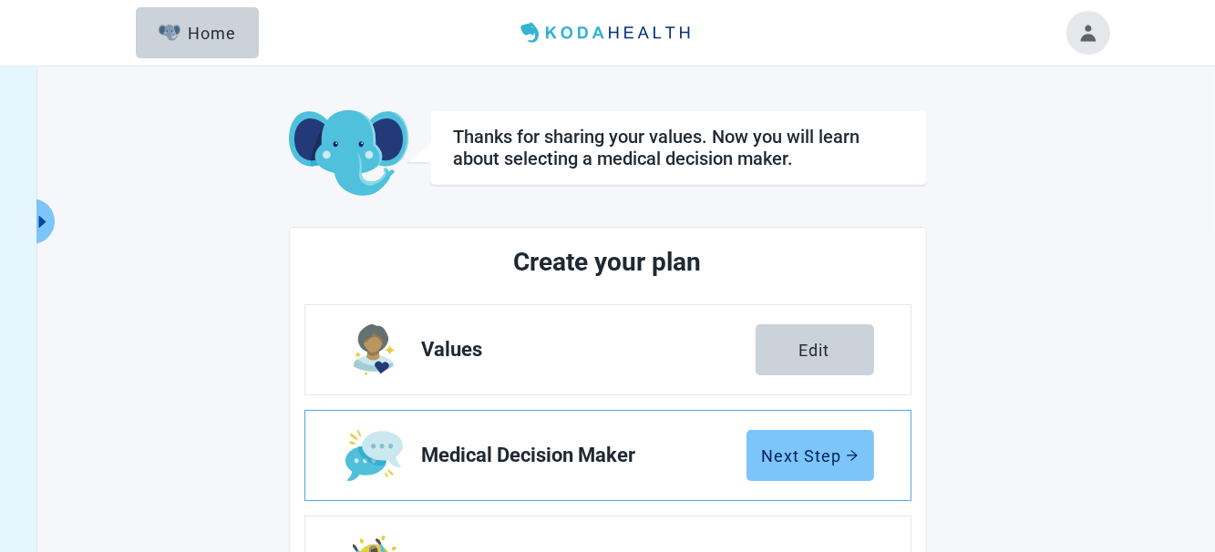
click at [808, 447] on div "Next Step" at bounding box center [810, 456] width 97 height 18
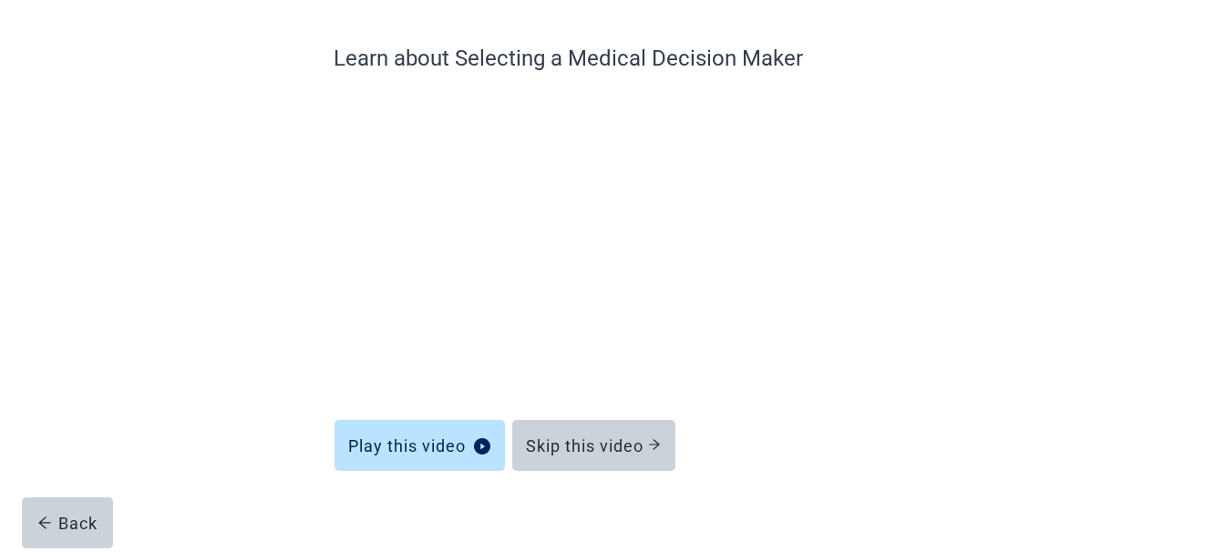
scroll to position [149, 0]
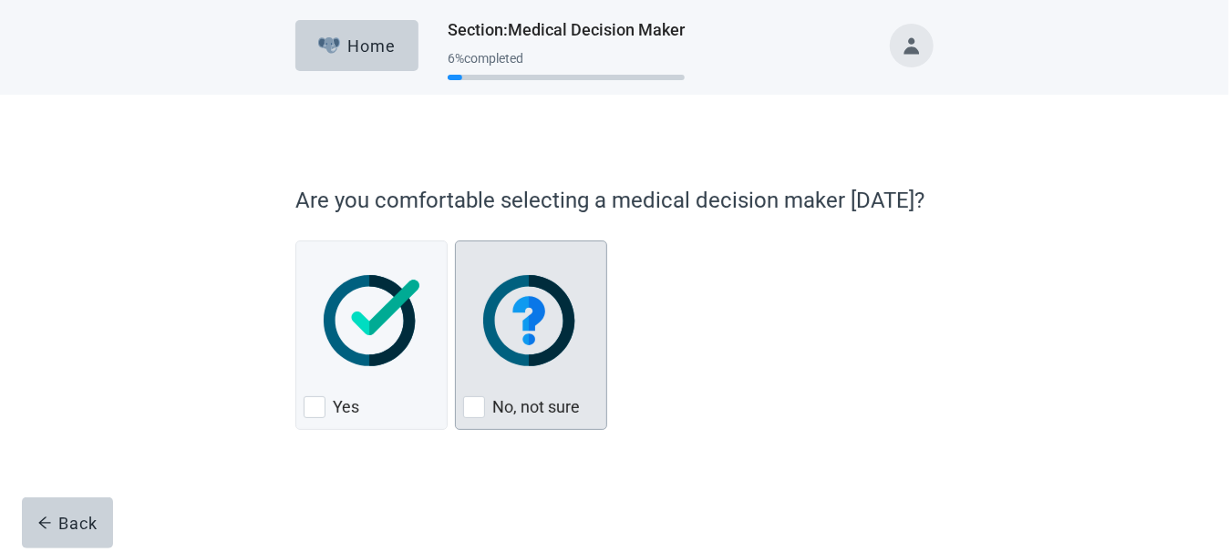
click at [524, 376] on div "No, not sure, checkbox, not checked" at bounding box center [531, 321] width 136 height 144
click at [456, 242] on input "No, not sure" at bounding box center [455, 241] width 1 height 1
checkbox input "true"
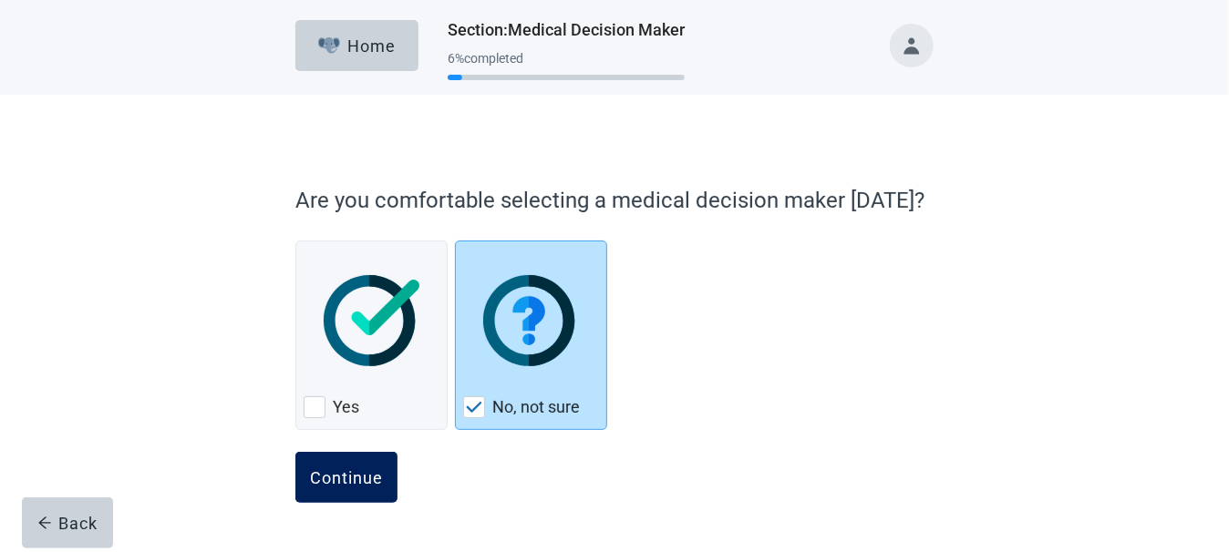
click at [357, 466] on button "Continue" at bounding box center [346, 477] width 102 height 51
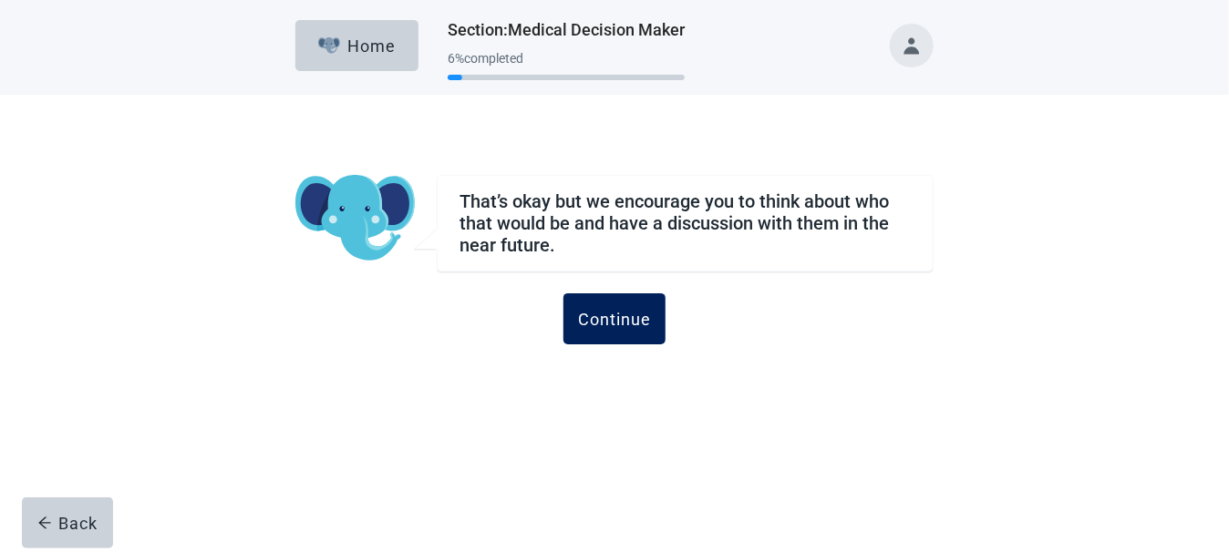
click at [622, 316] on div "Continue" at bounding box center [614, 319] width 73 height 18
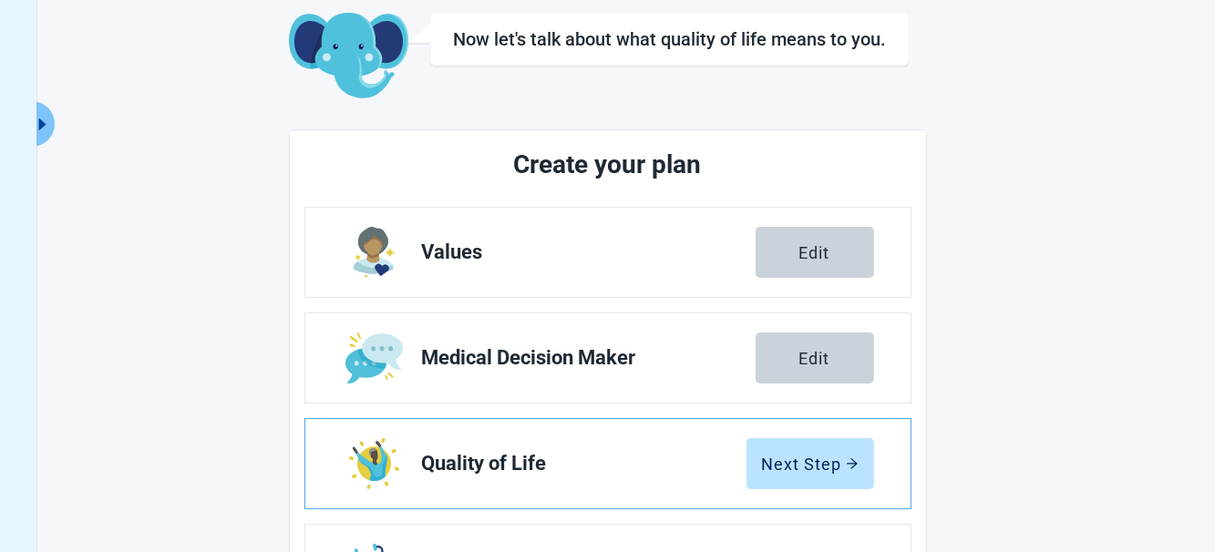
scroll to position [182, 0]
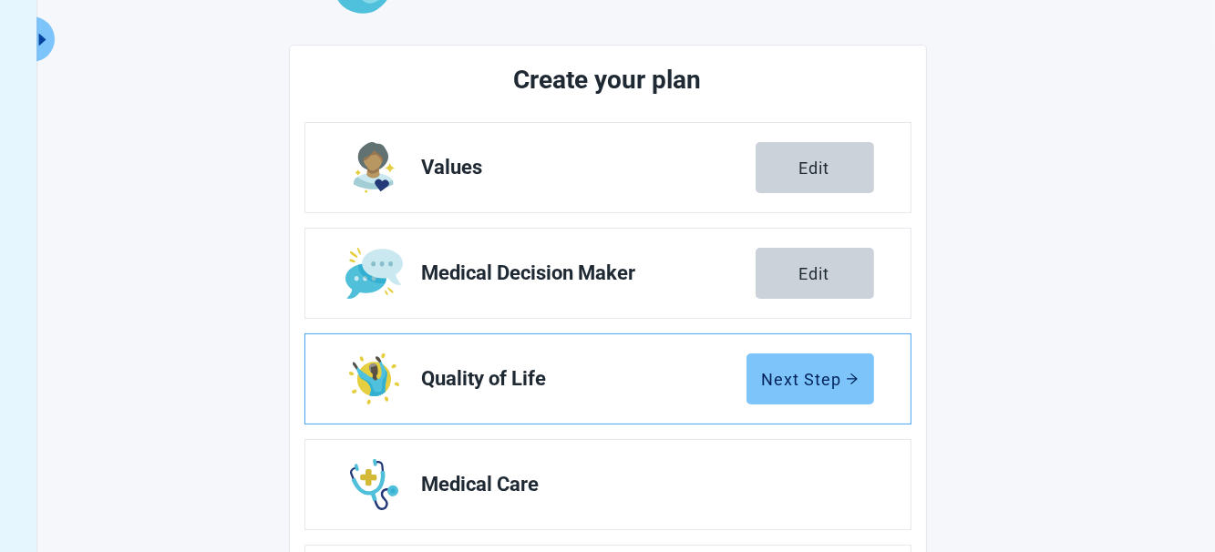
click at [810, 373] on div "Next Step" at bounding box center [810, 379] width 97 height 18
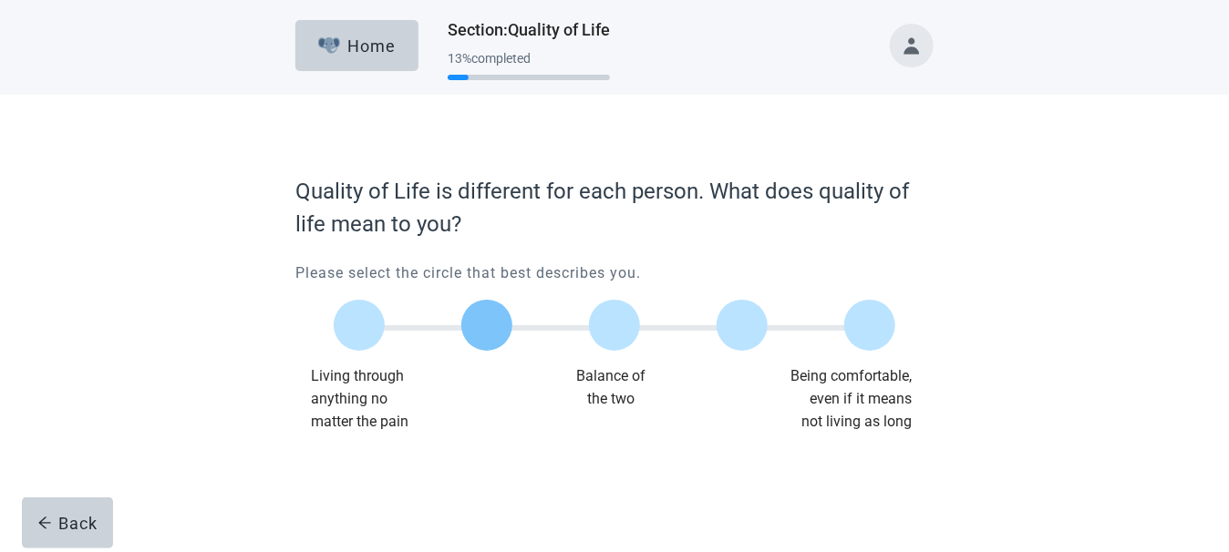
click at [480, 344] on label "Main content" at bounding box center [486, 325] width 51 height 51
click at [487, 325] on input "Quality of life scale: 25 out of 100. 25% between extremes" at bounding box center [487, 325] width 0 height 0
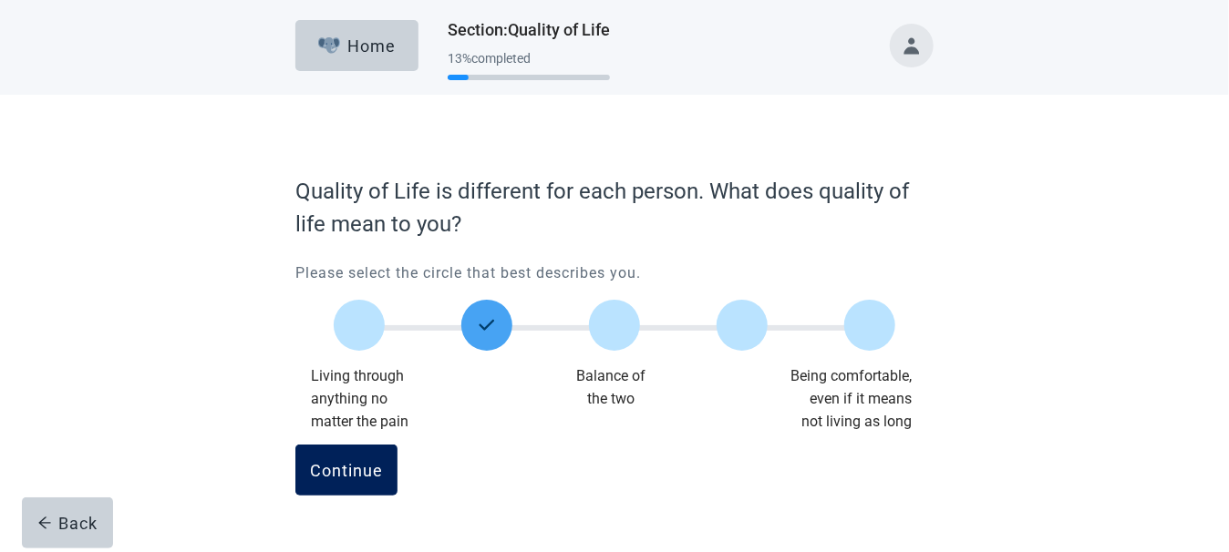
click at [354, 462] on div "Continue" at bounding box center [346, 470] width 73 height 18
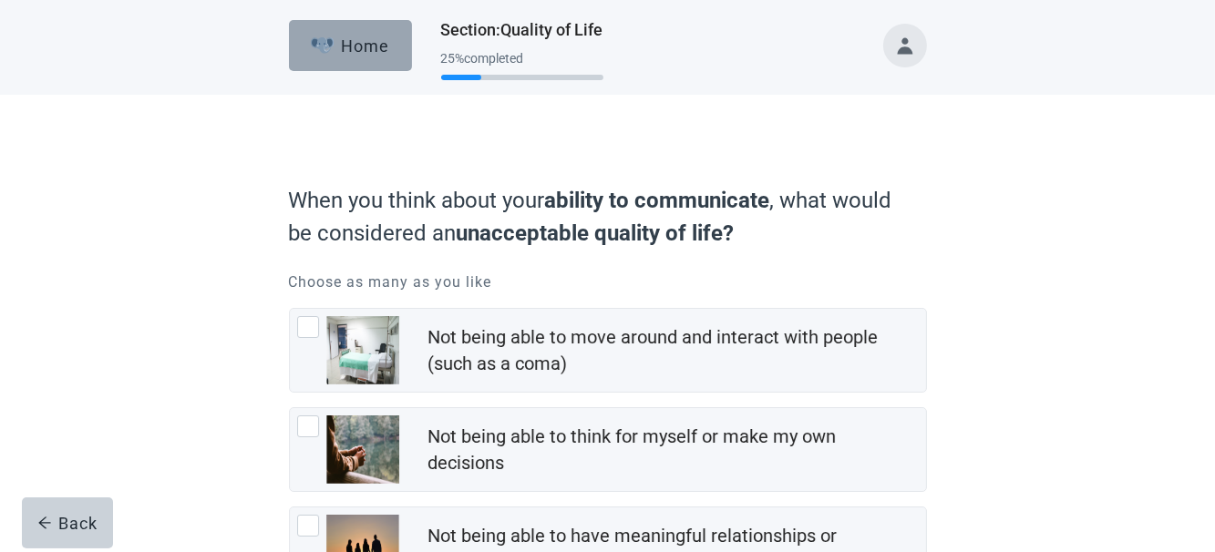
click at [333, 52] on img "button" at bounding box center [322, 45] width 23 height 16
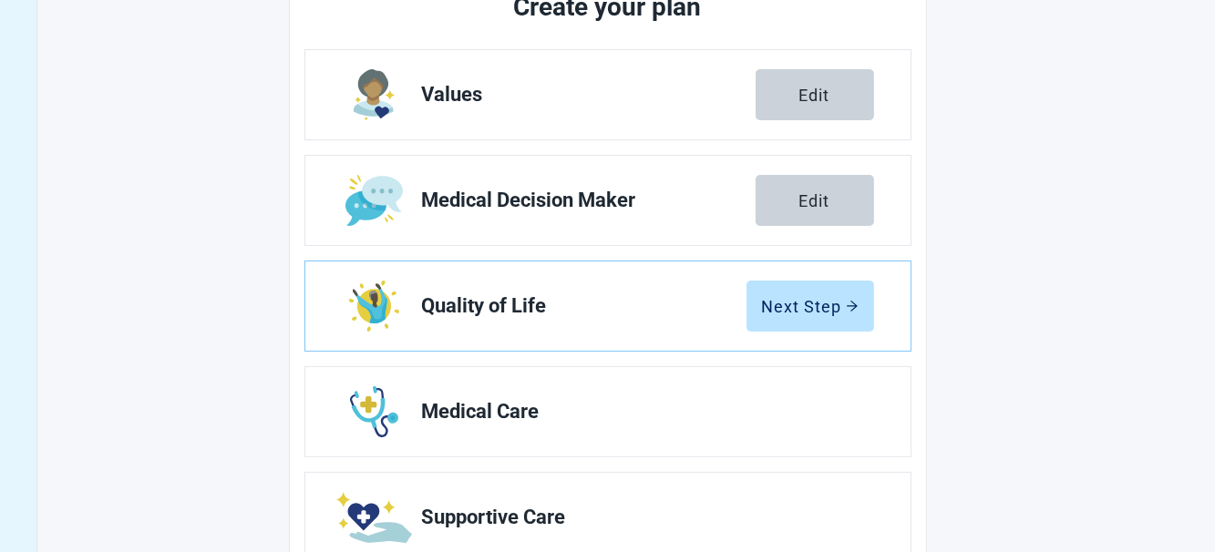
scroll to position [273, 0]
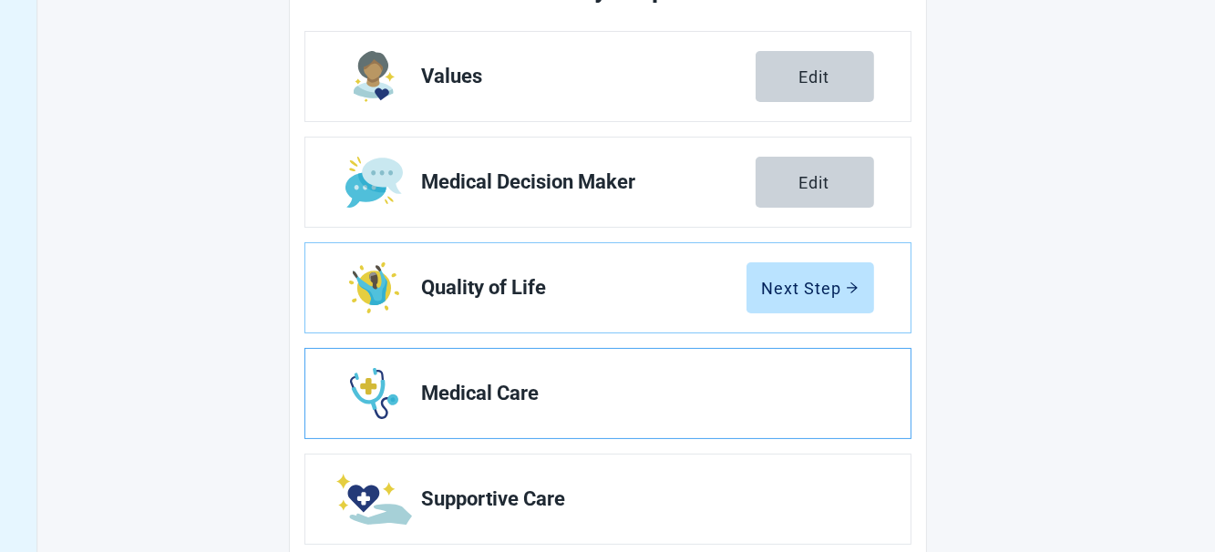
click at [517, 399] on span "Medical Care" at bounding box center [640, 394] width 437 height 22
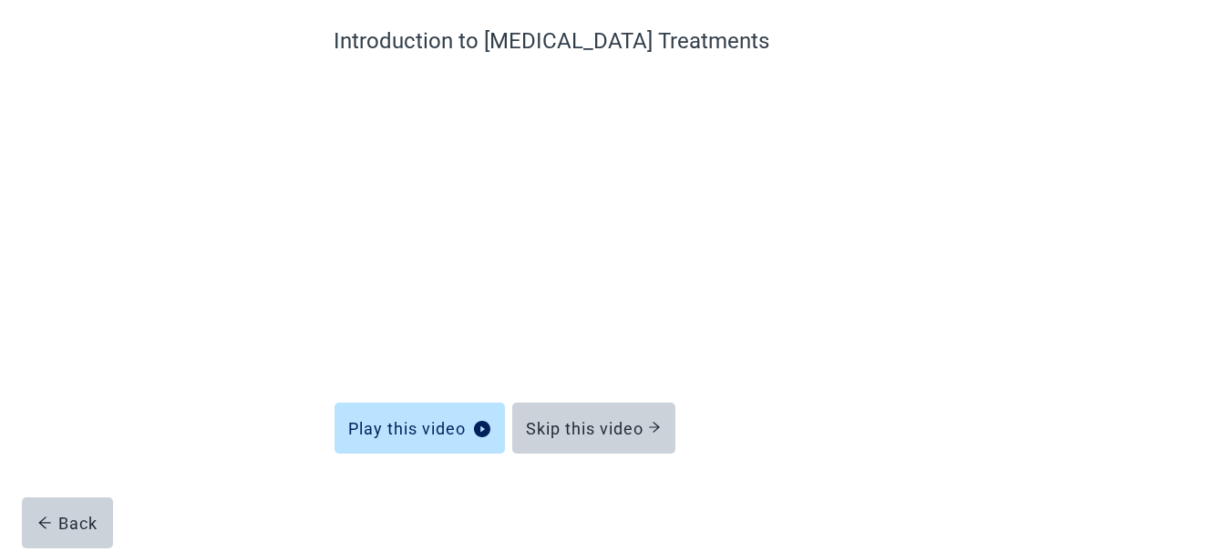
scroll to position [149, 0]
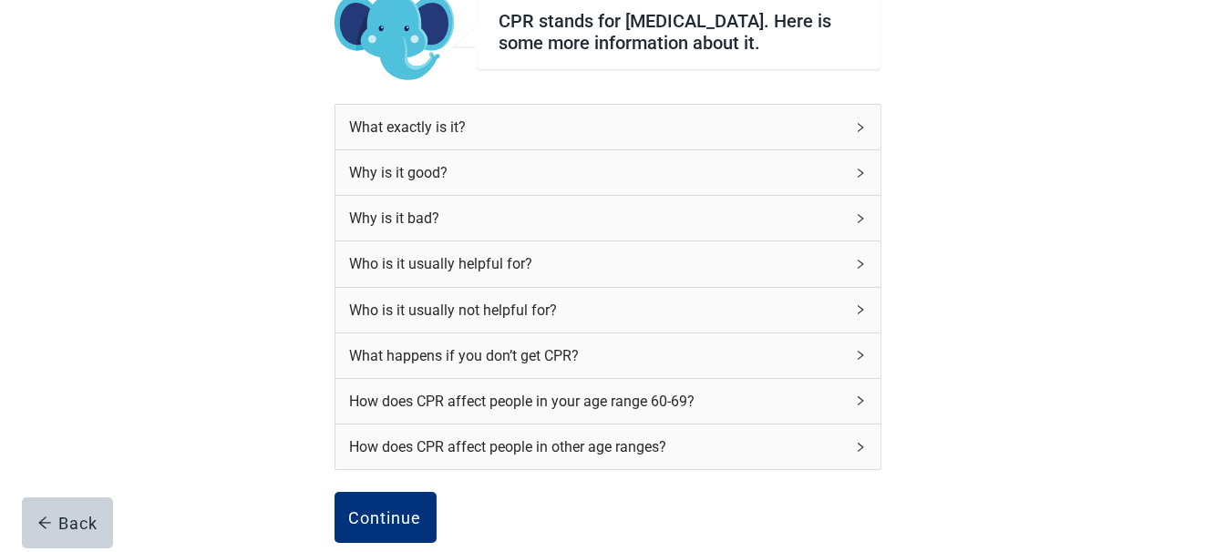
scroll to position [182, 0]
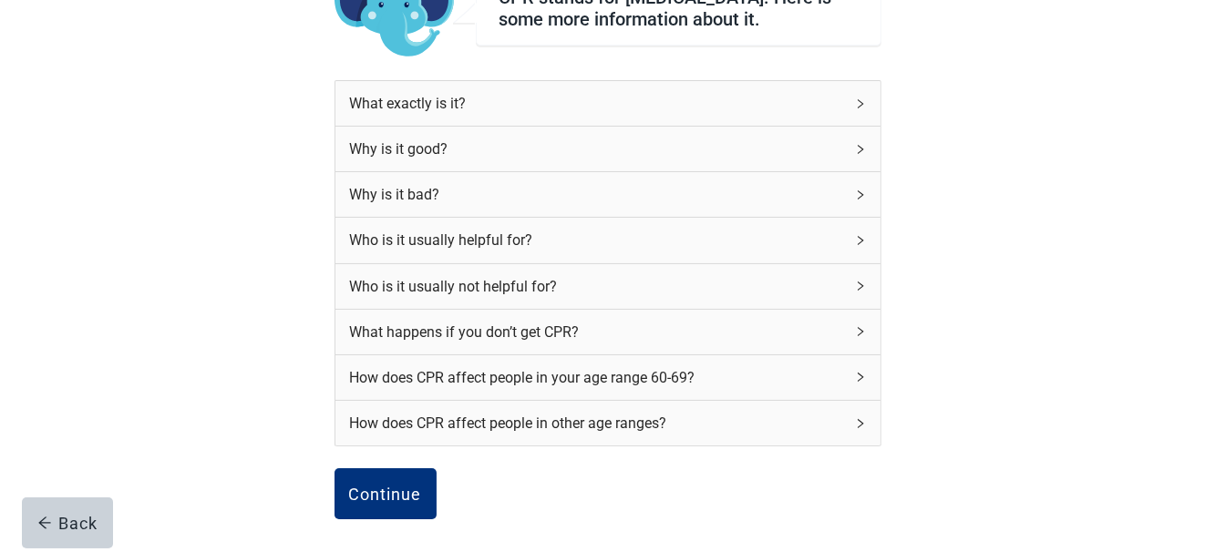
click at [865, 200] on icon "right" at bounding box center [860, 195] width 11 height 11
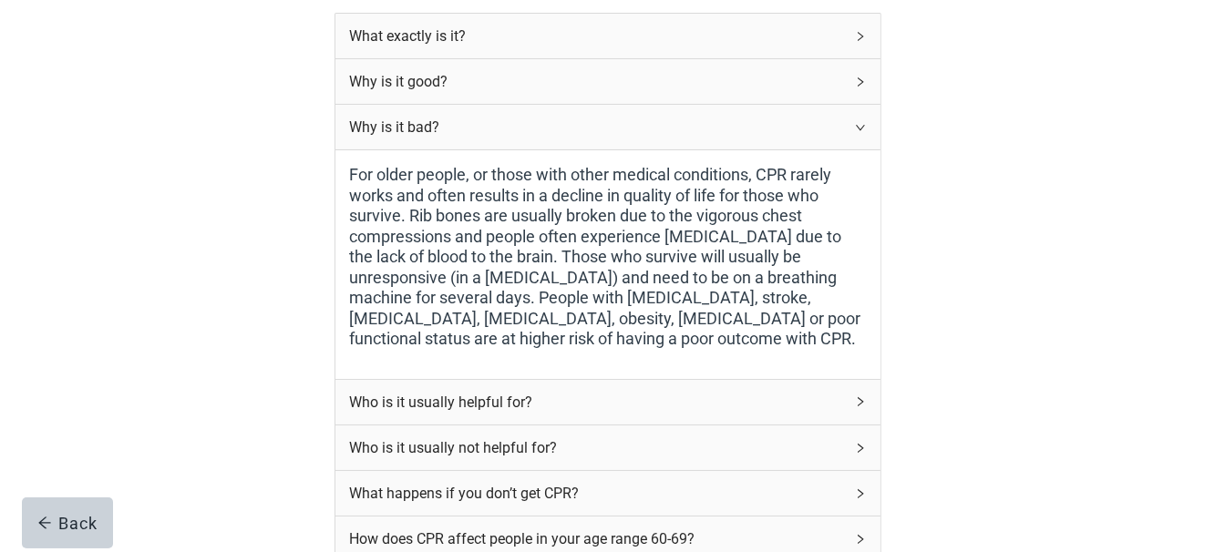
scroll to position [273, 0]
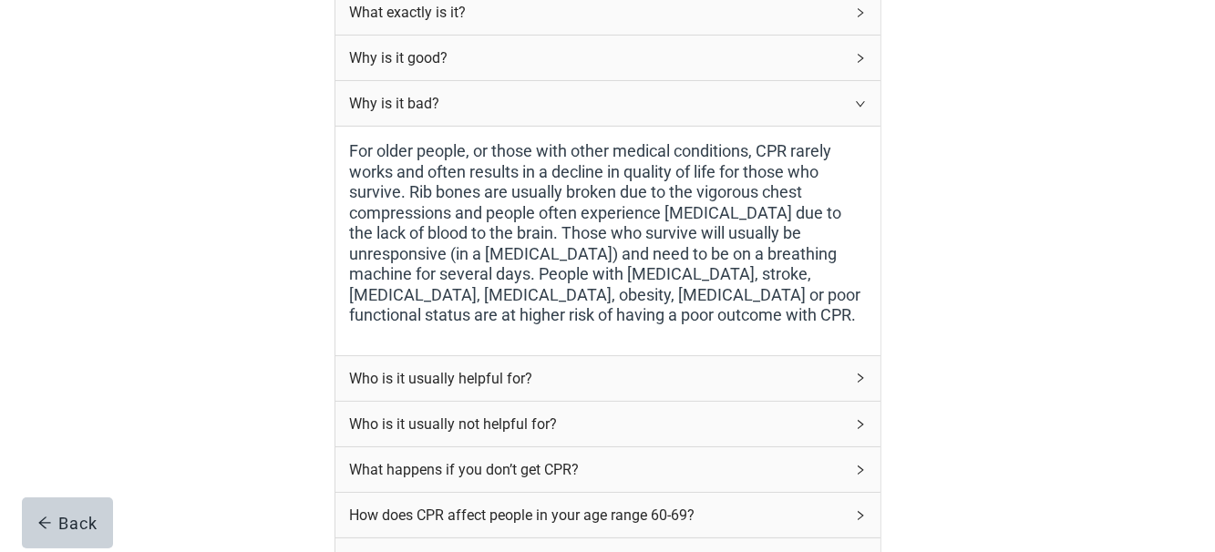
click at [544, 385] on div "Who is it usually helpful for?" at bounding box center [597, 378] width 494 height 23
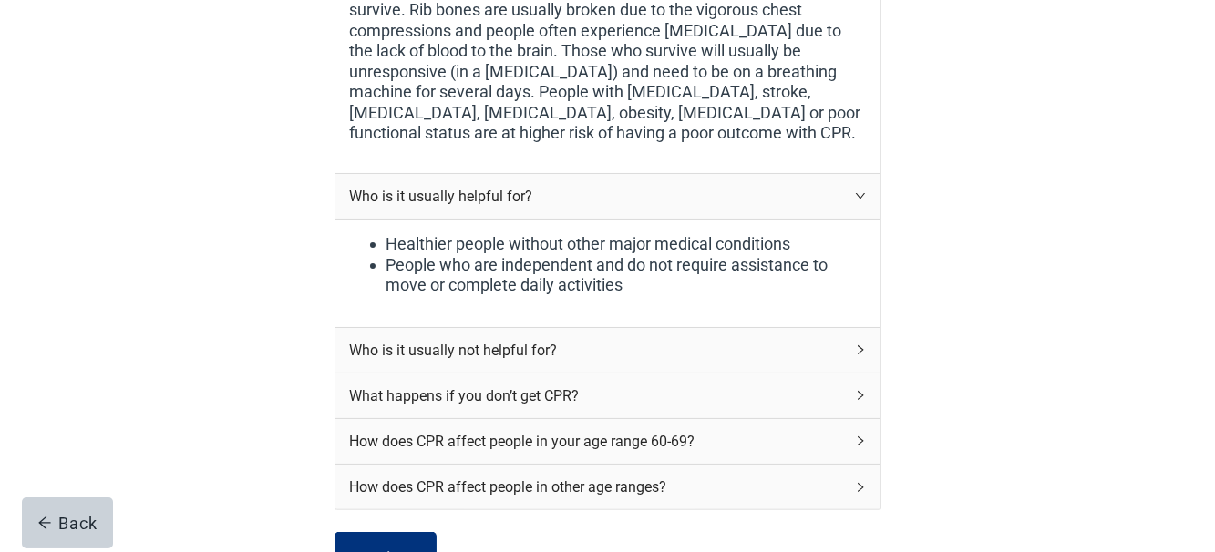
scroll to position [547, 0]
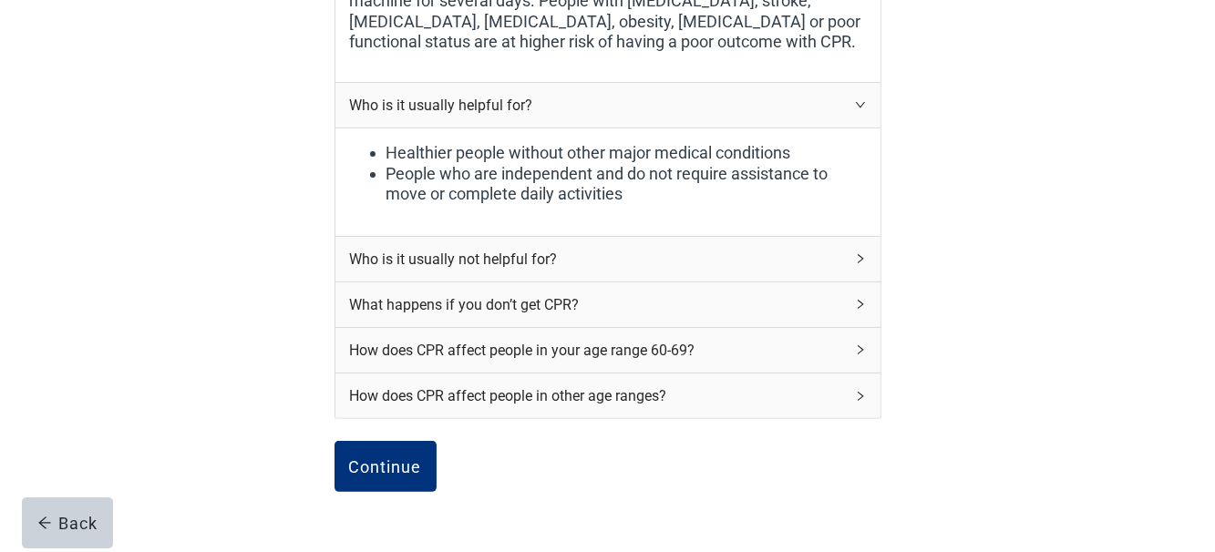
click at [629, 260] on div "Who is it usually not helpful for?" at bounding box center [597, 259] width 494 height 23
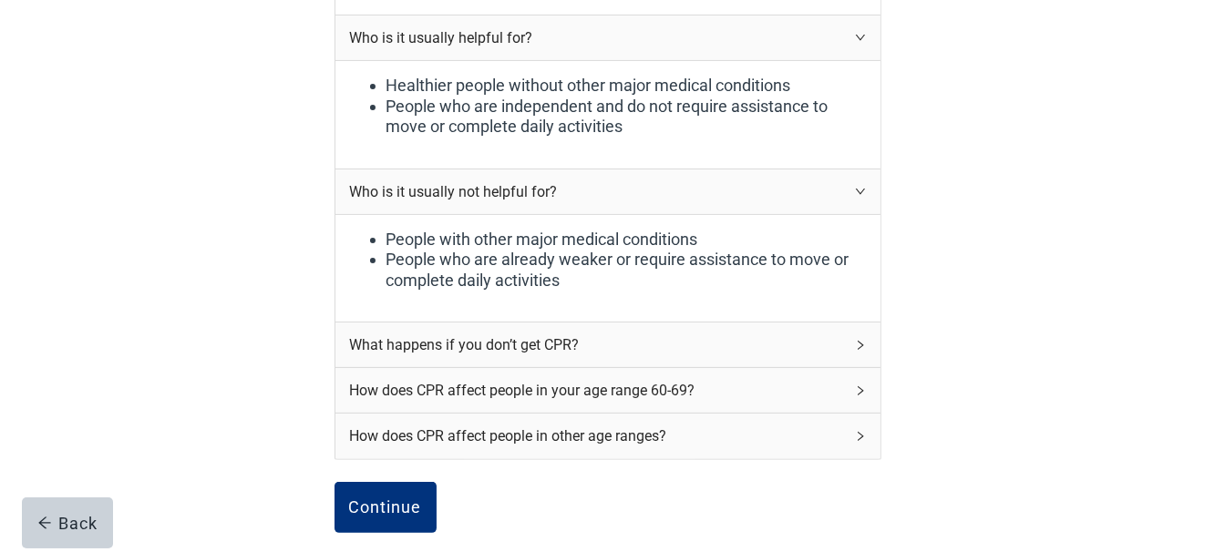
scroll to position [638, 0]
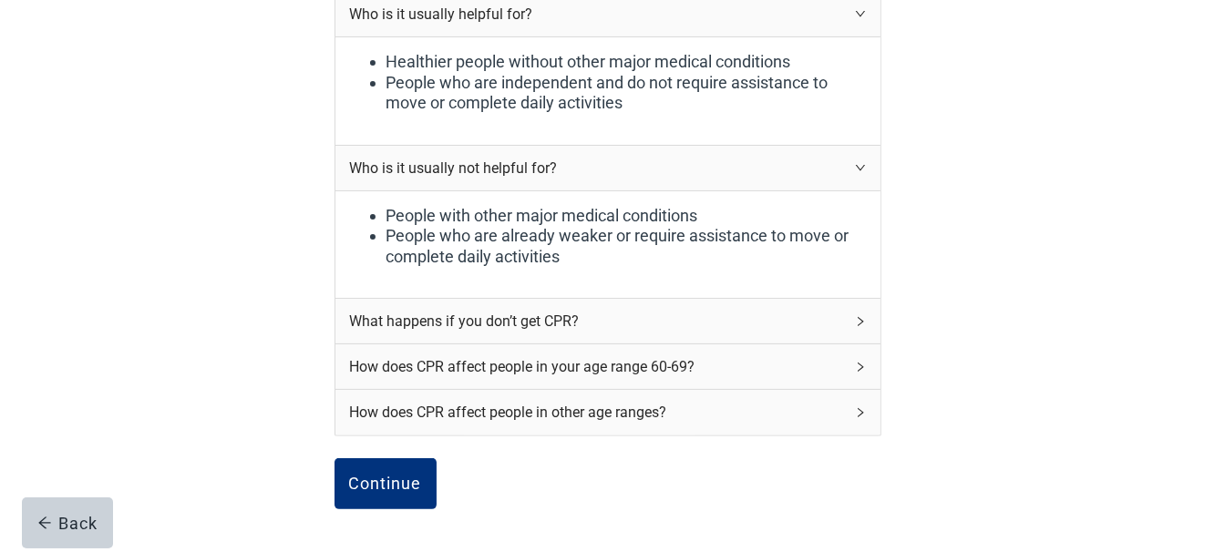
click at [581, 324] on div "What happens if you don’t get CPR?" at bounding box center [597, 321] width 494 height 23
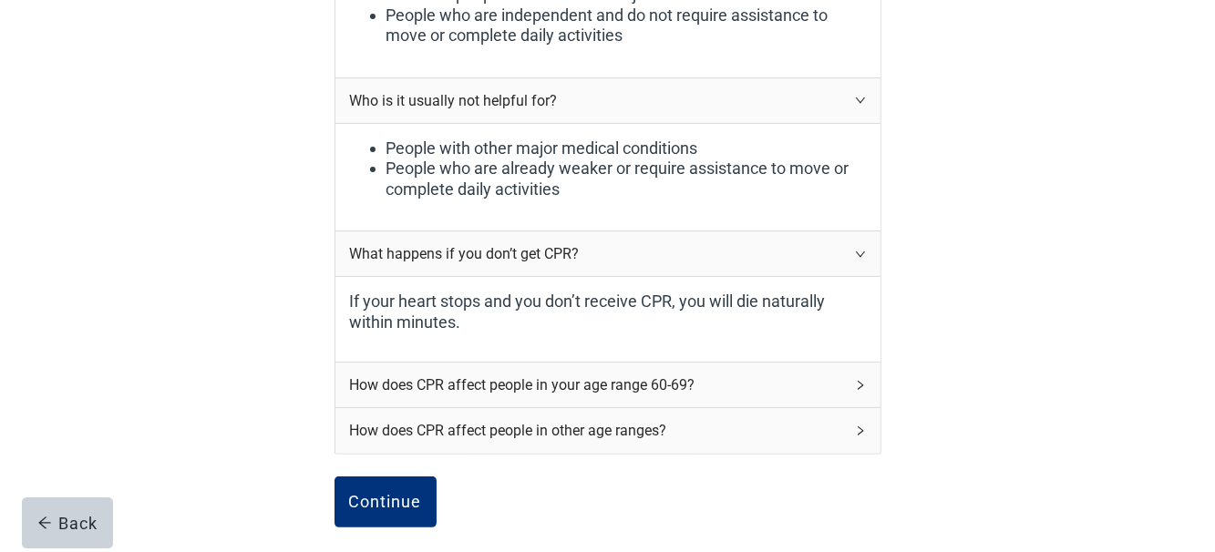
scroll to position [729, 0]
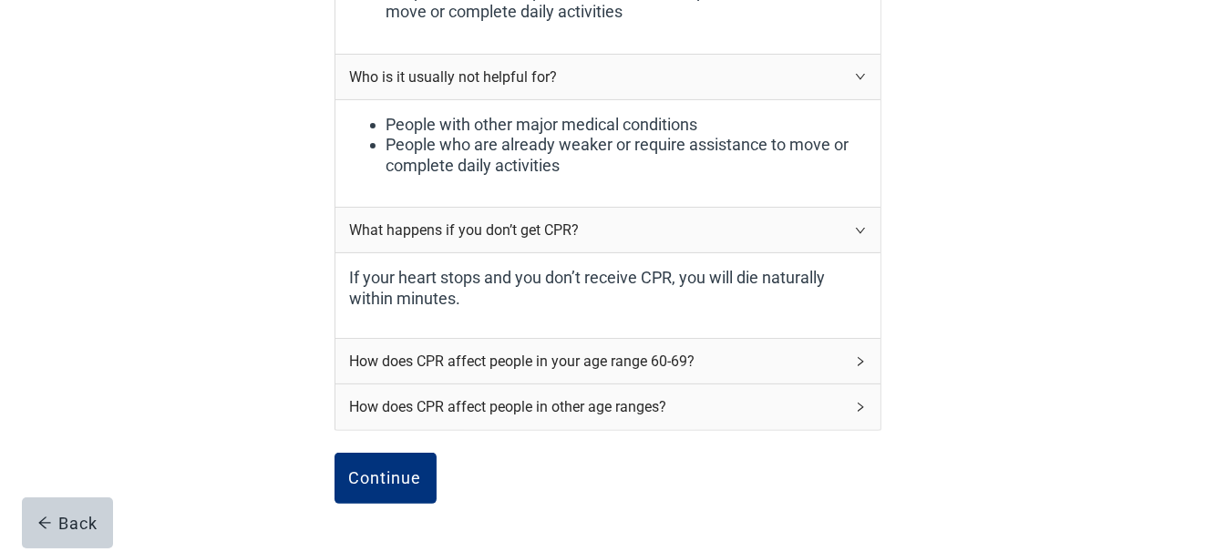
click at [643, 366] on div "How does CPR affect people in your age range 60-69?" at bounding box center [597, 361] width 494 height 23
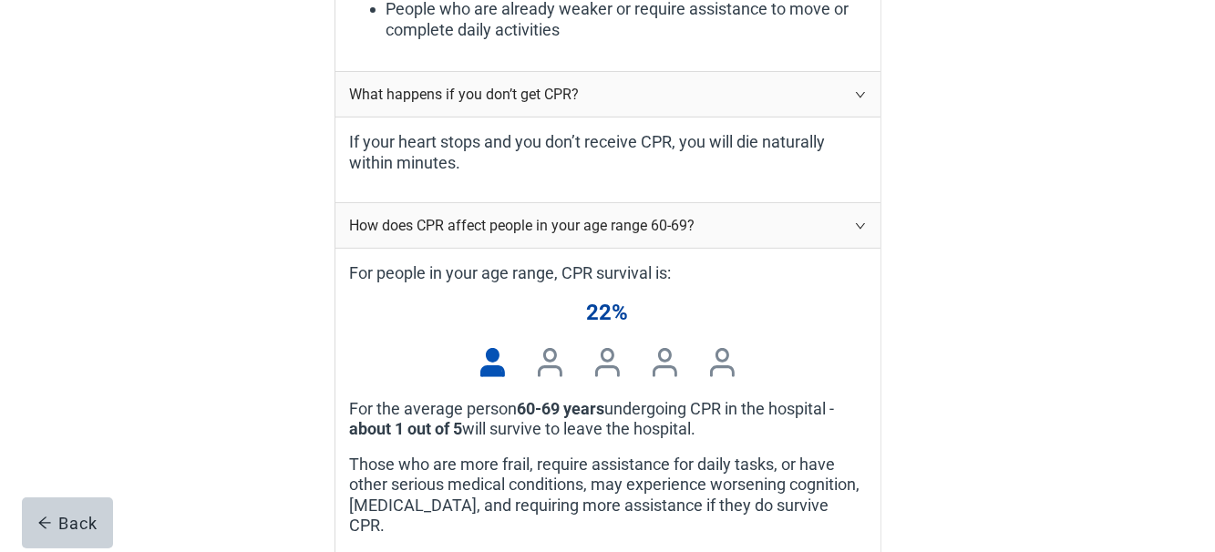
scroll to position [911, 0]
